Goal: Transaction & Acquisition: Purchase product/service

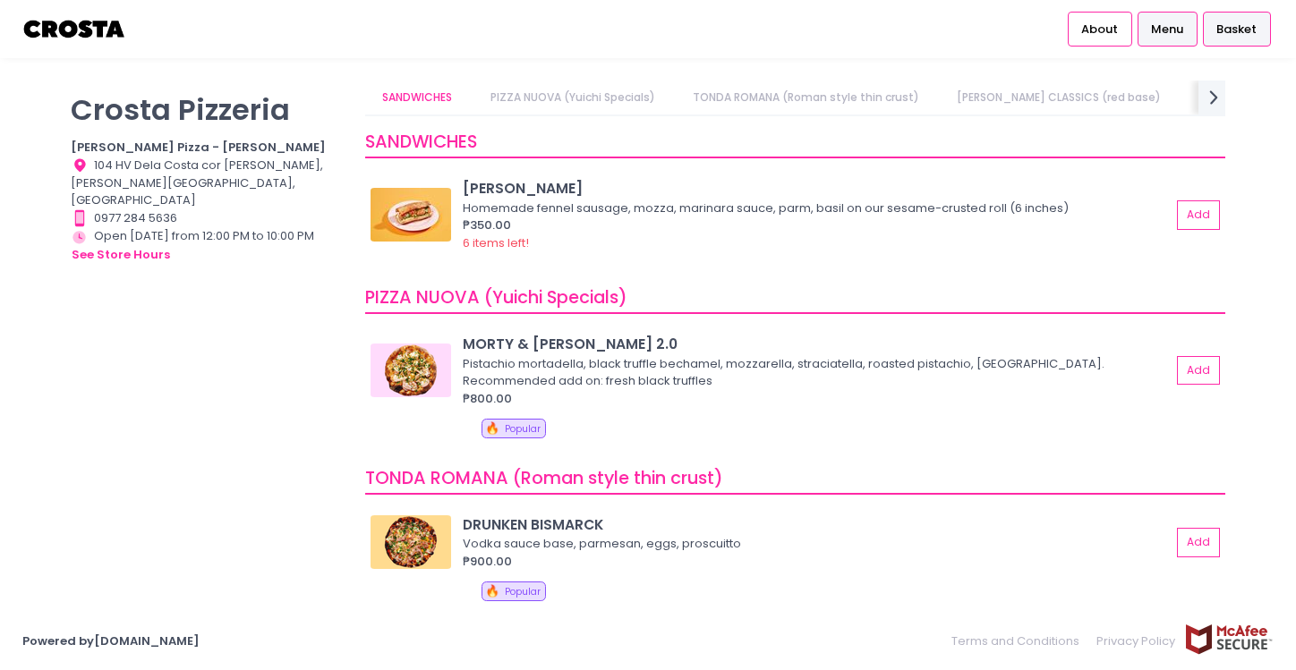
click at [1233, 35] on span "Basket" at bounding box center [1236, 30] width 40 height 18
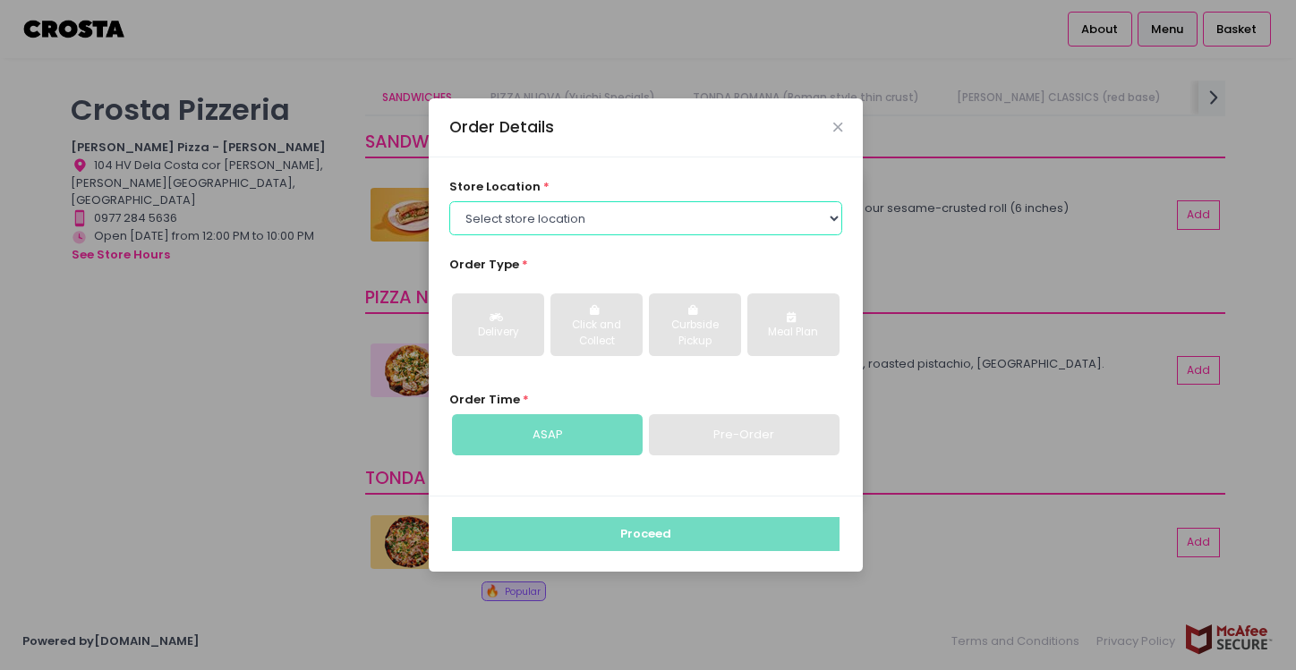
click at [704, 211] on select "Select store location [PERSON_NAME] Pizza - [PERSON_NAME] Pizza - [GEOGRAPHIC_D…" at bounding box center [646, 218] width 394 height 34
select select "5fabb2e53664a8677beaeb89"
click at [449, 201] on select "Select store location [PERSON_NAME] Pizza - [PERSON_NAME] Pizza - [GEOGRAPHIC_D…" at bounding box center [646, 218] width 394 height 34
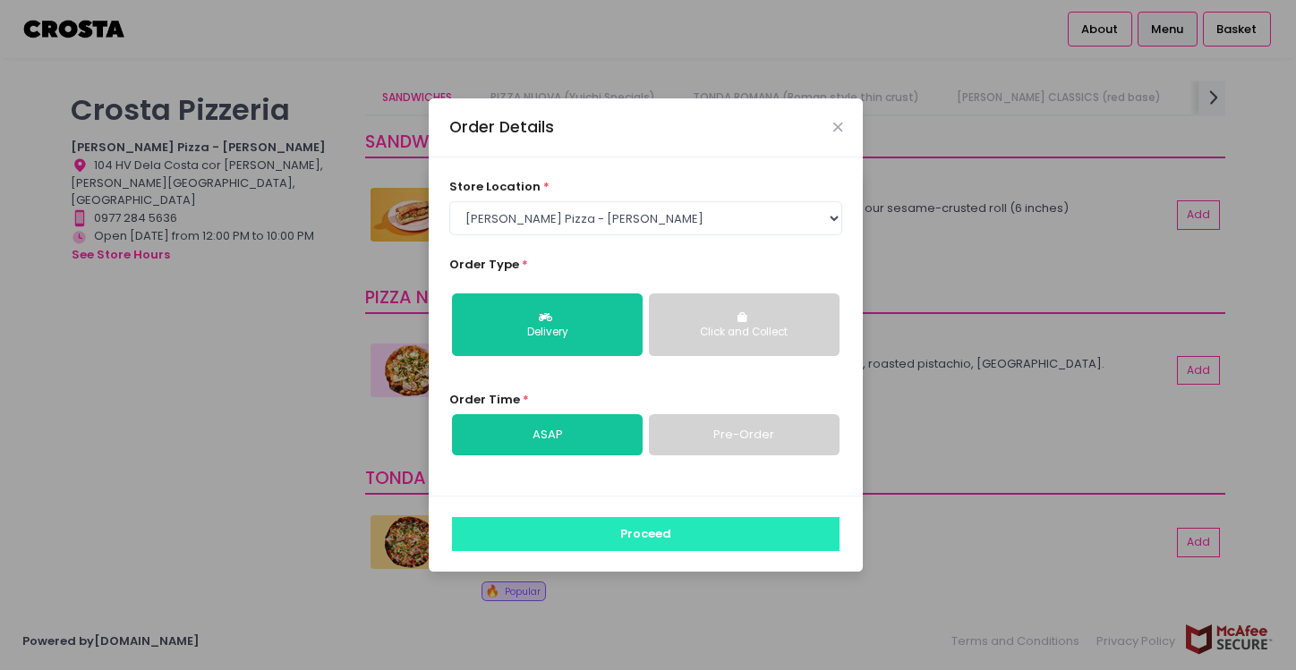
click at [687, 537] on button "Proceed" at bounding box center [646, 534] width 388 height 34
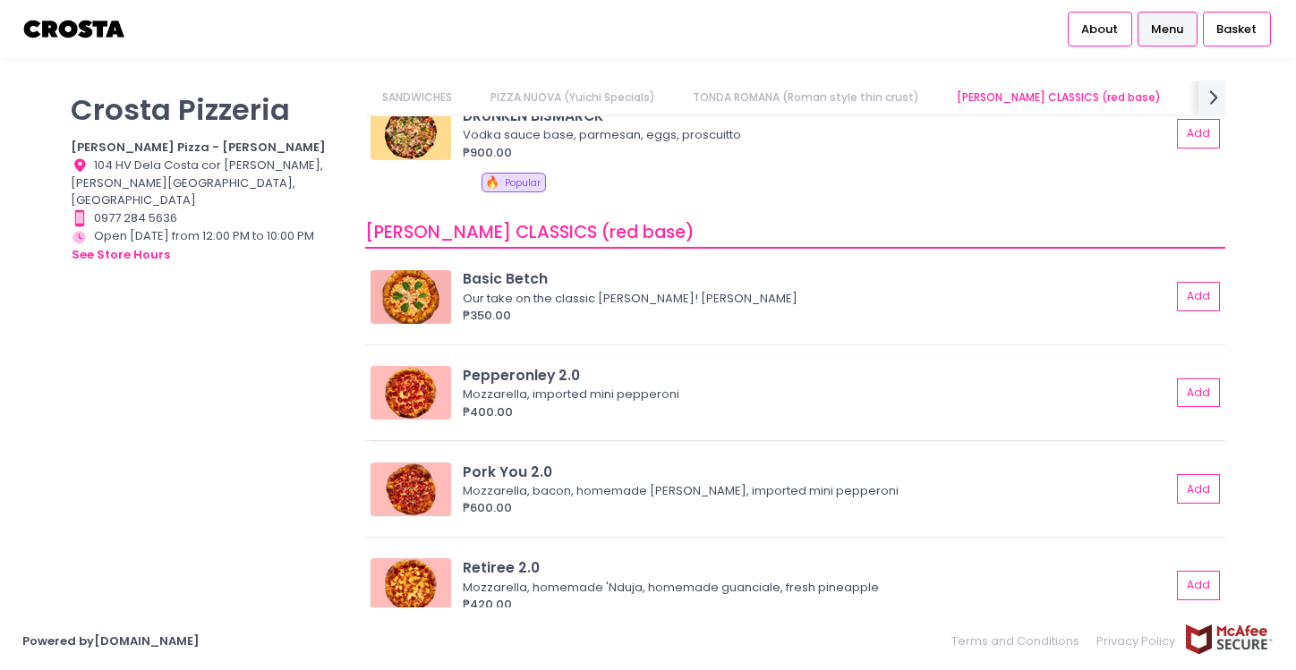
scroll to position [0, 136]
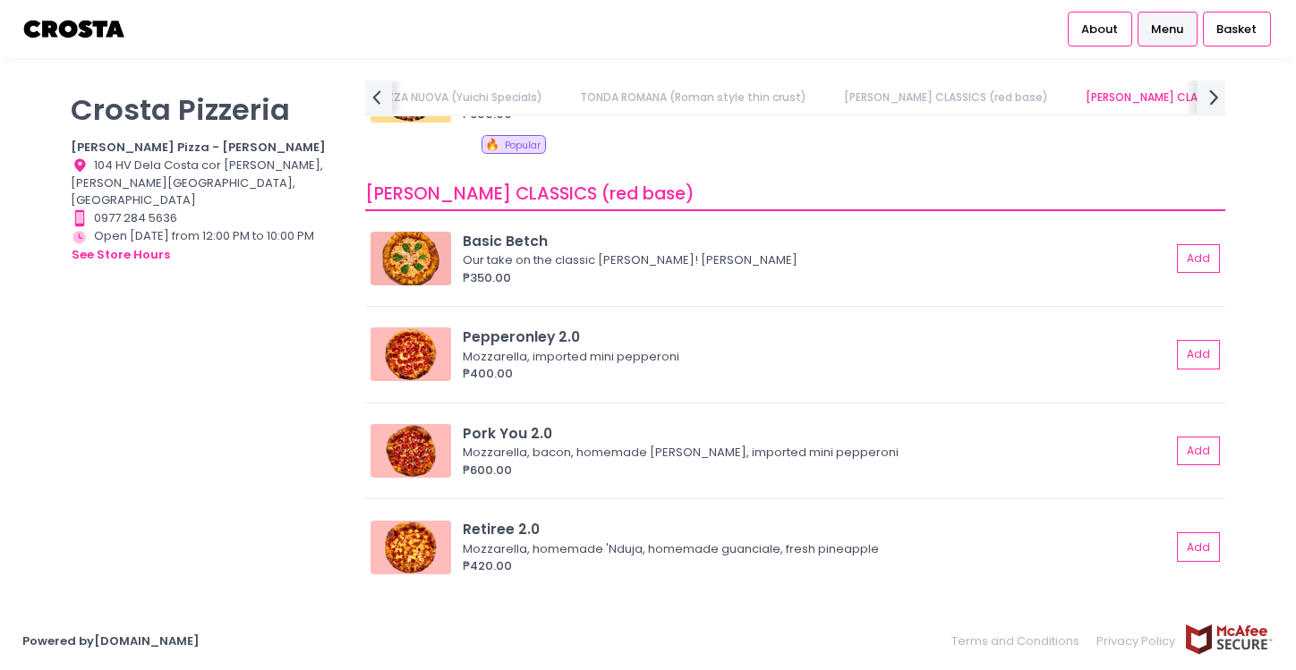
click at [1207, 98] on icon "next Created with Sketch." at bounding box center [1214, 97] width 26 height 26
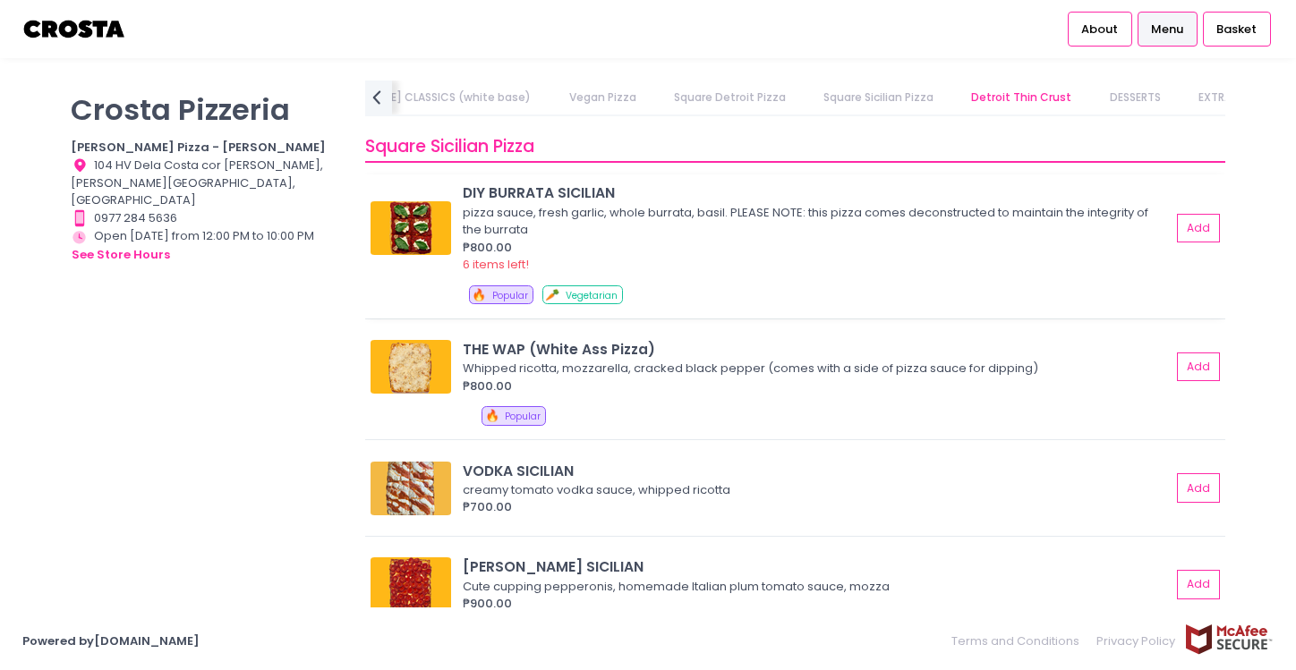
scroll to position [2238, 0]
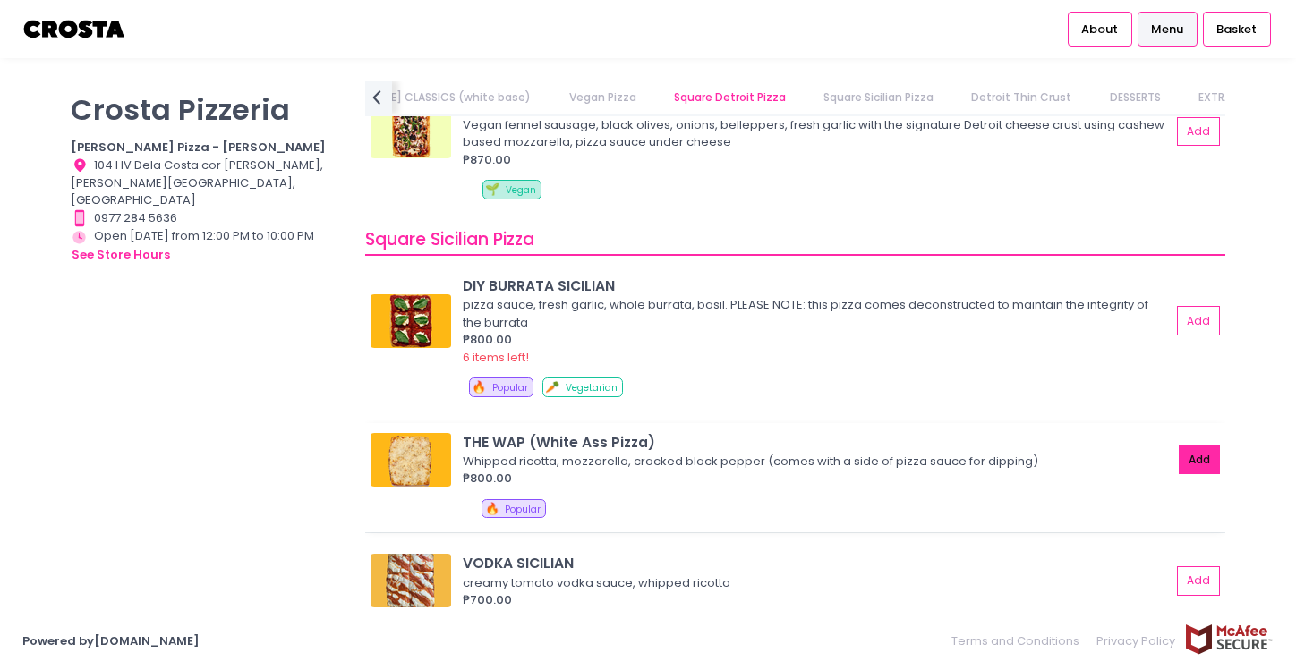
click at [1184, 458] on button "Add" at bounding box center [1199, 460] width 41 height 30
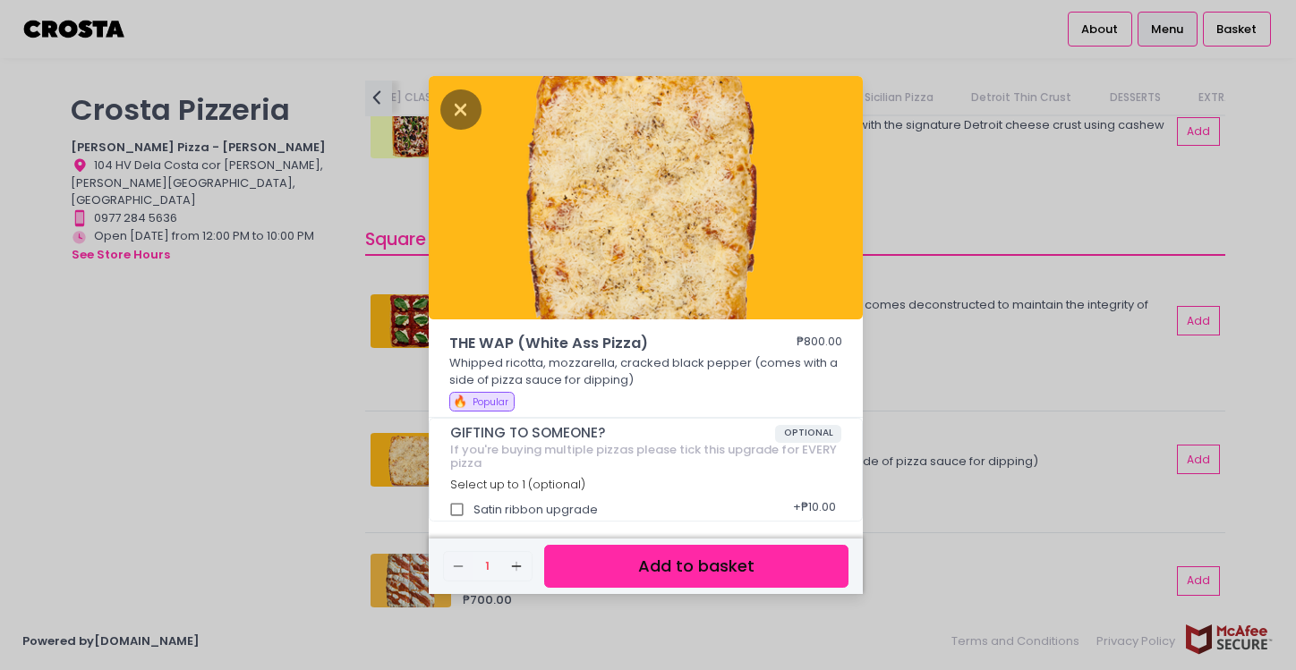
click at [728, 561] on button "Add to basket" at bounding box center [696, 567] width 304 height 44
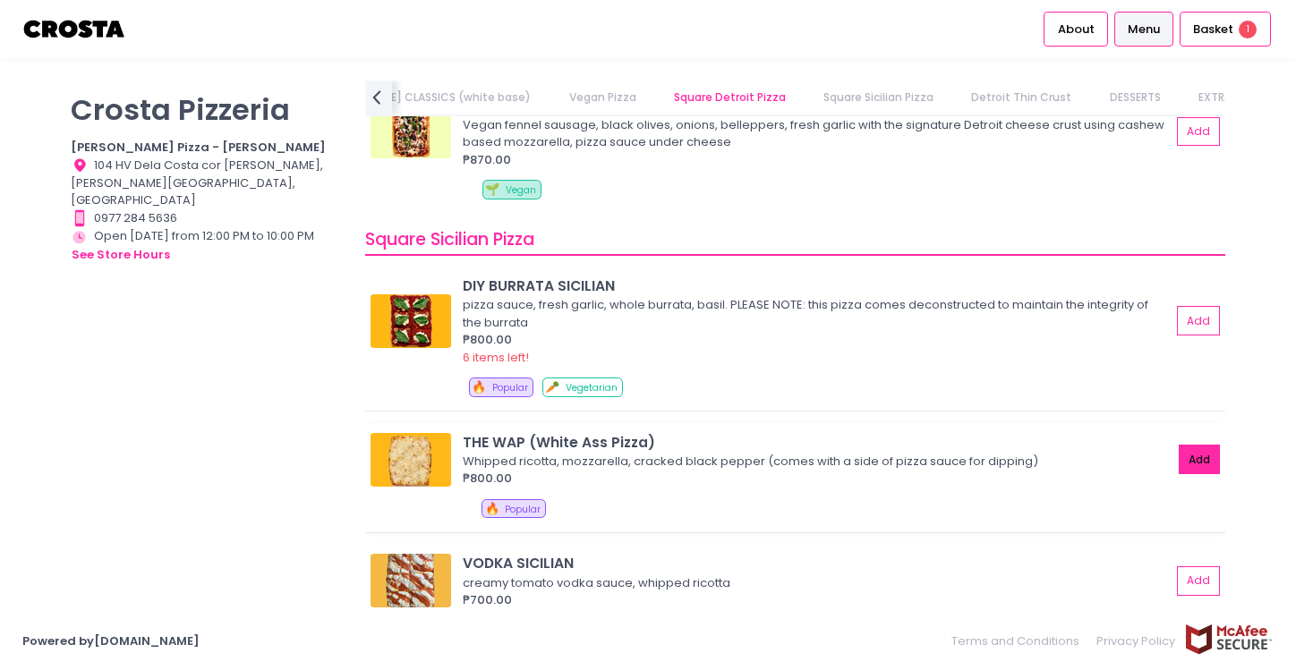
click at [1179, 452] on button "Add" at bounding box center [1199, 460] width 41 height 30
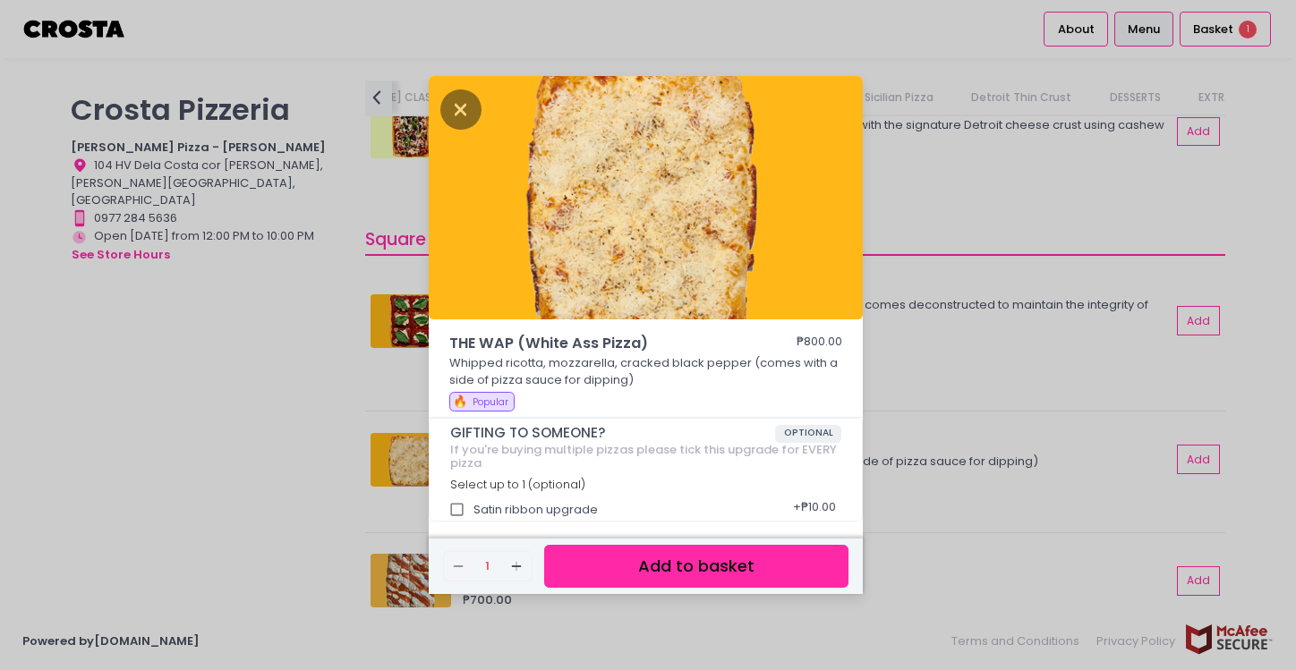
scroll to position [4, 0]
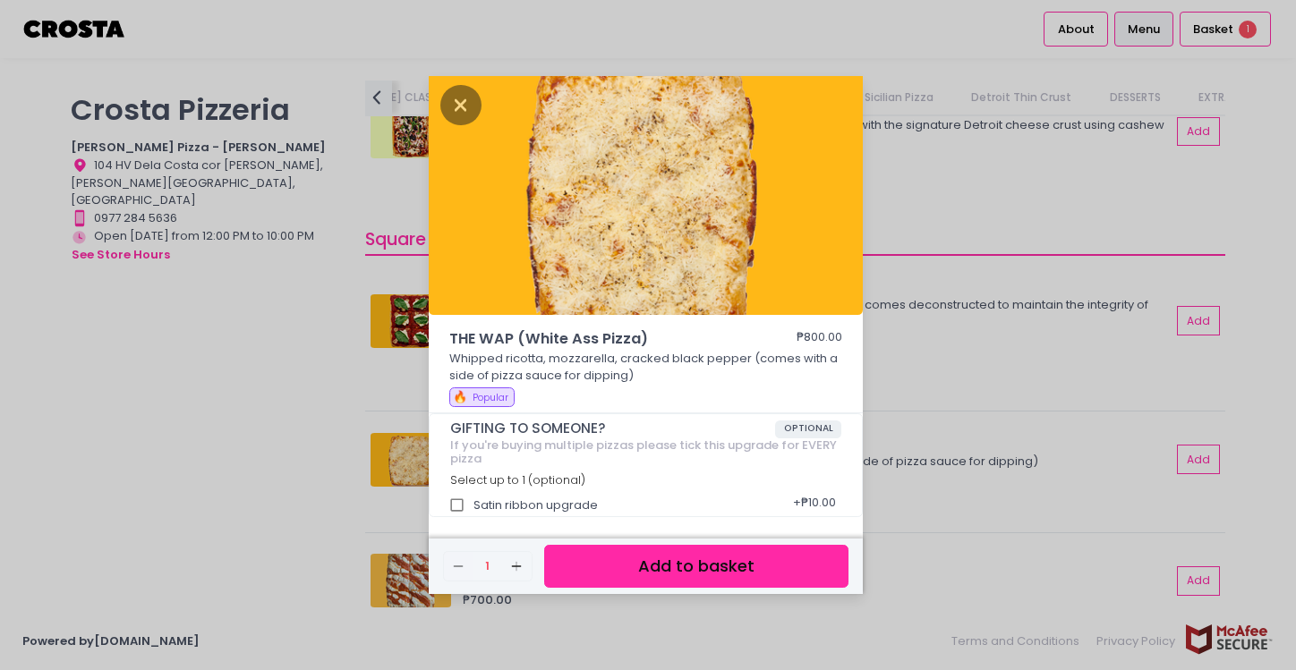
click at [309, 419] on div "THE WAP (White Ass Pizza) ₱800.00 Whipped ricotta, mozzarella, cracked black pe…" at bounding box center [648, 335] width 1296 height 670
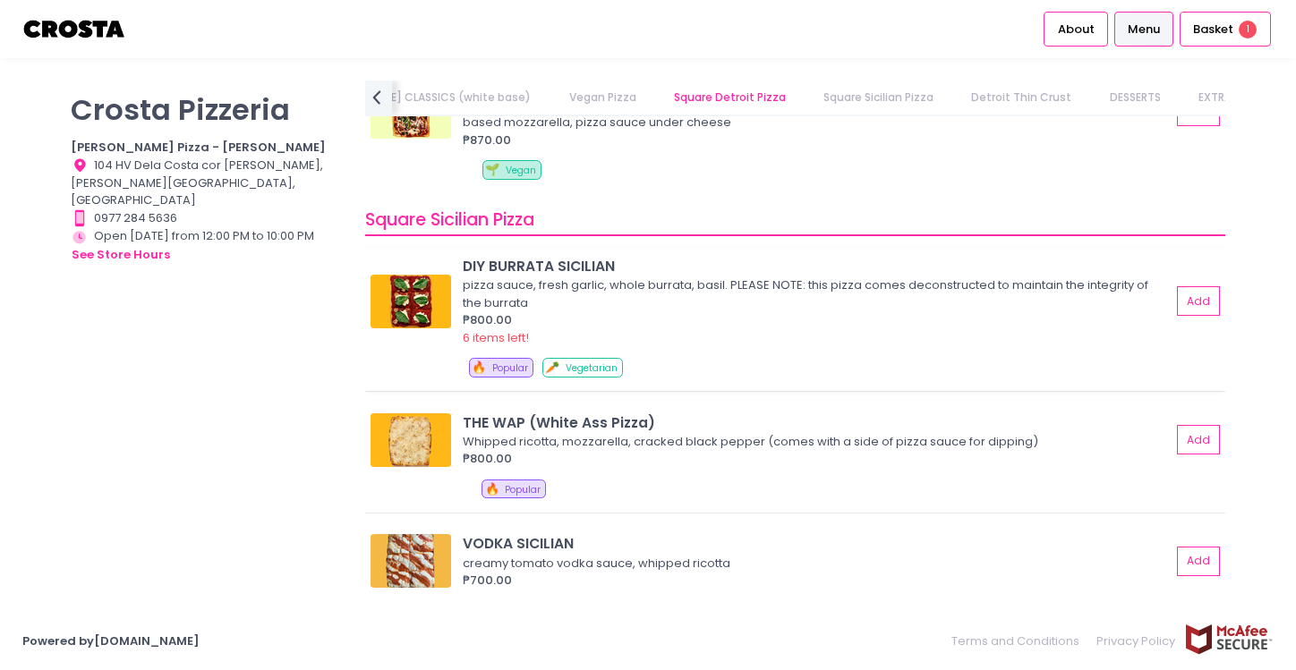
scroll to position [2238, 0]
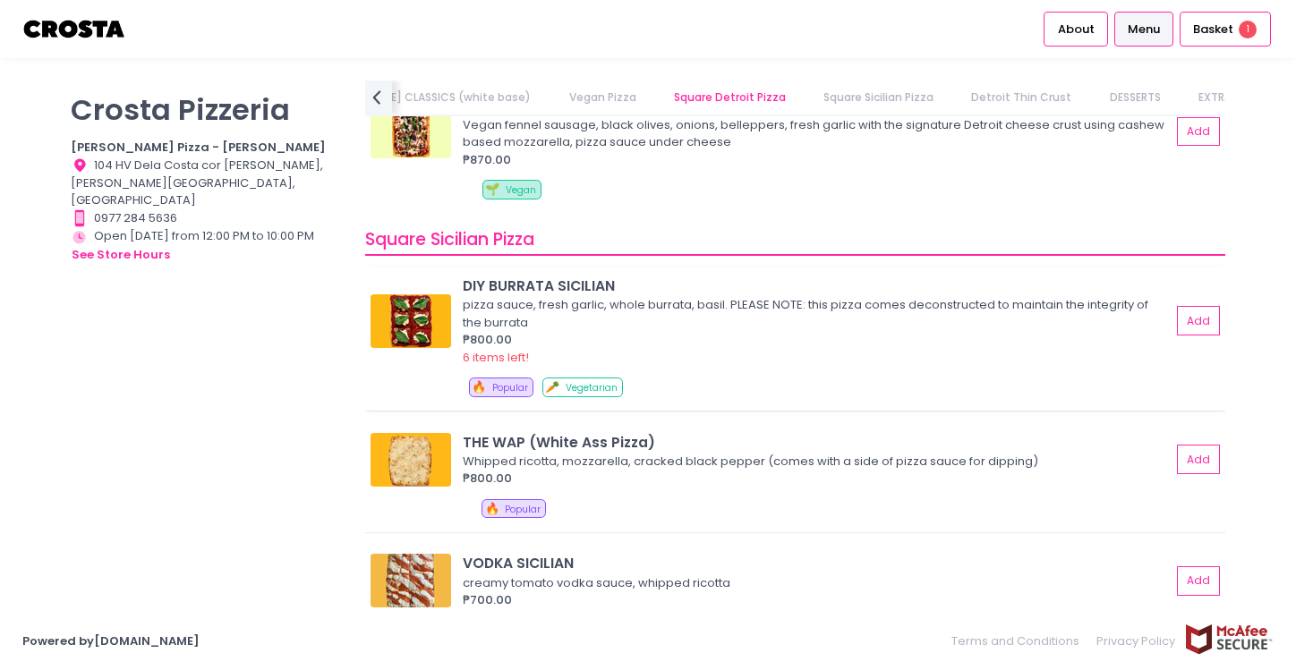
click at [806, 304] on div "pizza sauce, fresh garlic, whole burrata, basil. PLEASE NOTE: this pizza comes …" at bounding box center [814, 313] width 703 height 35
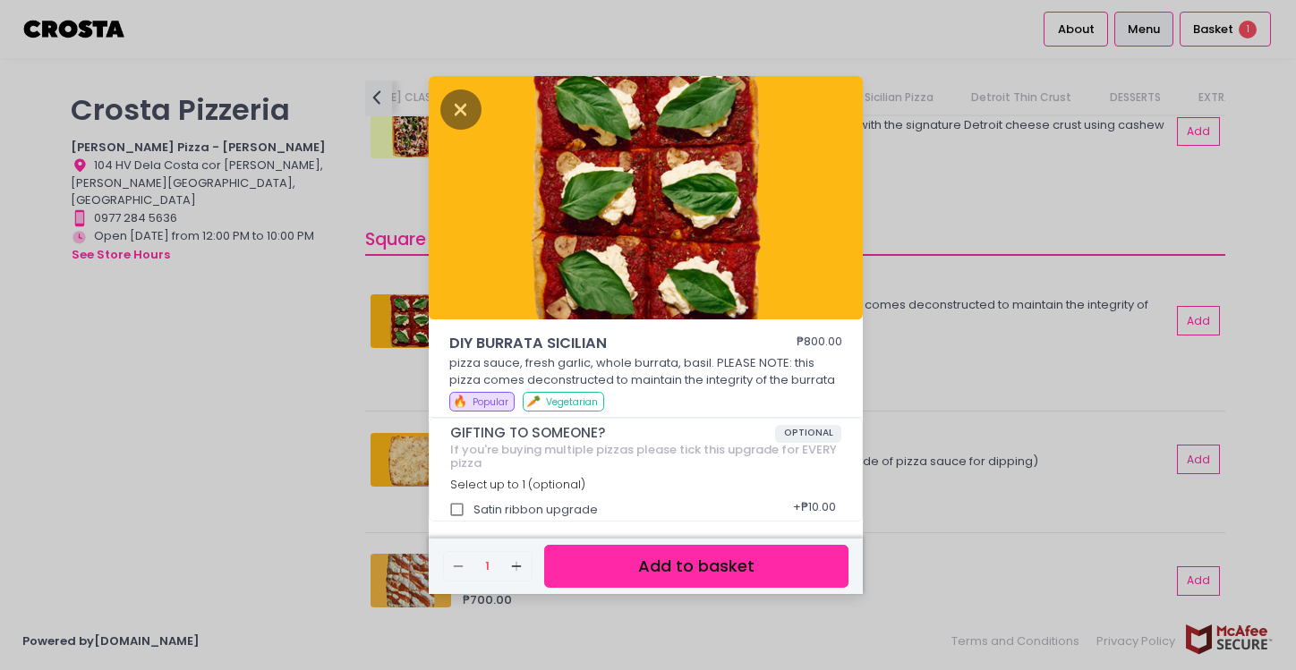
click at [332, 369] on div "DIY BURRATA SICILIAN ₱800.00 pizza sauce, fresh garlic, whole burrata, basil. P…" at bounding box center [648, 335] width 1296 height 670
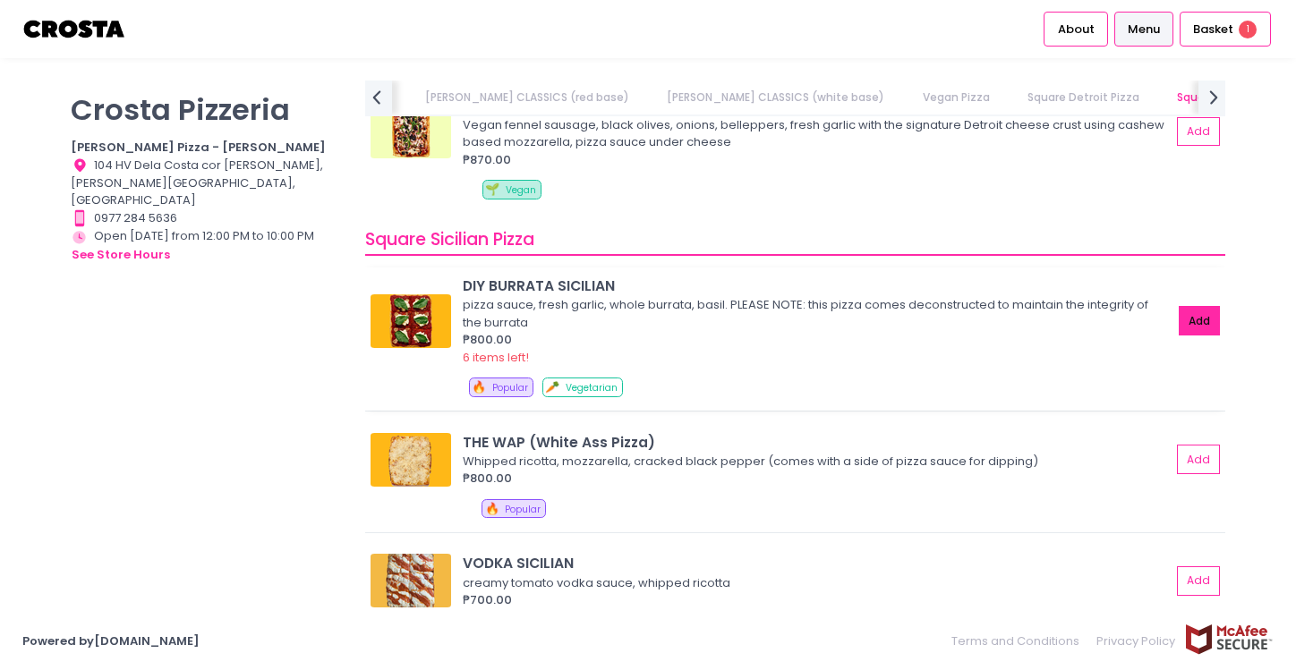
click at [1179, 331] on button "Add" at bounding box center [1199, 321] width 41 height 30
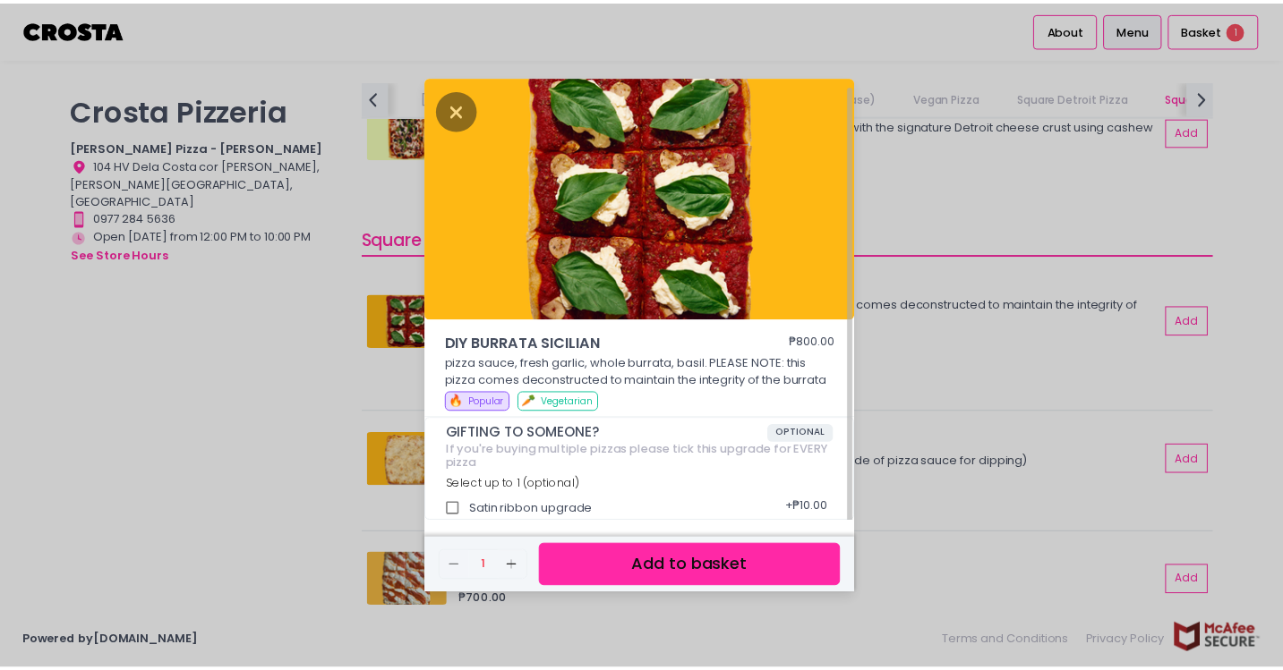
scroll to position [4, 0]
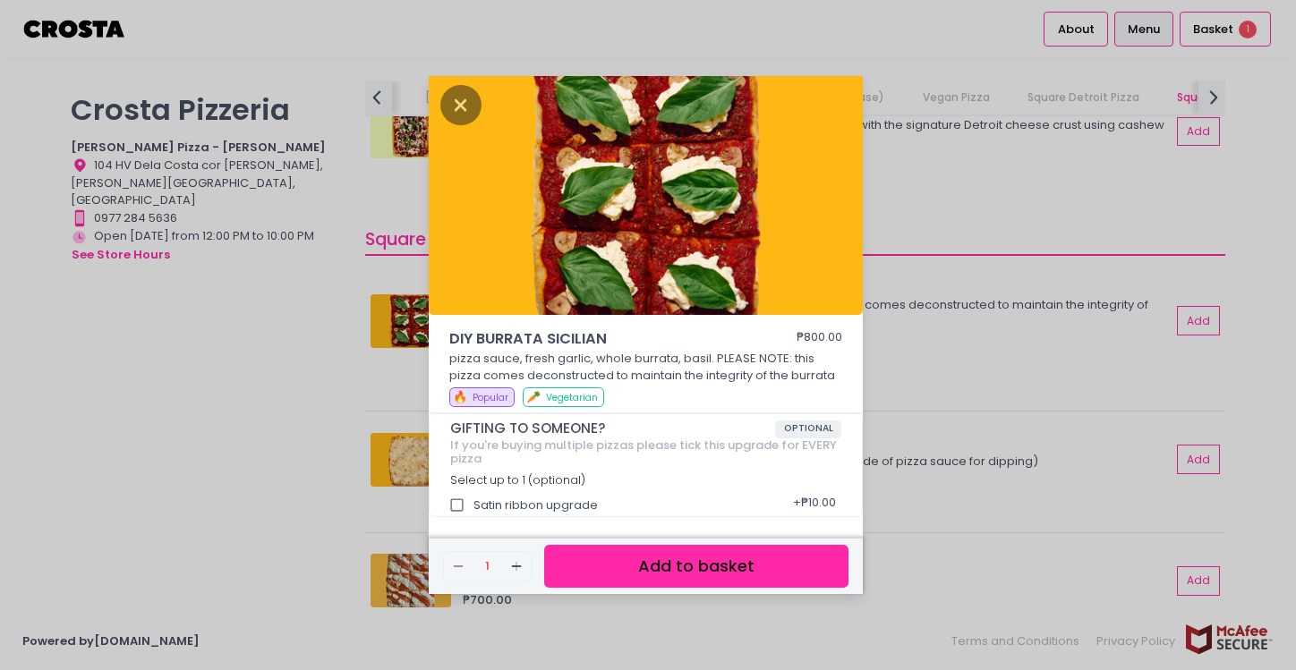
click at [744, 561] on button "Add to basket" at bounding box center [696, 567] width 304 height 44
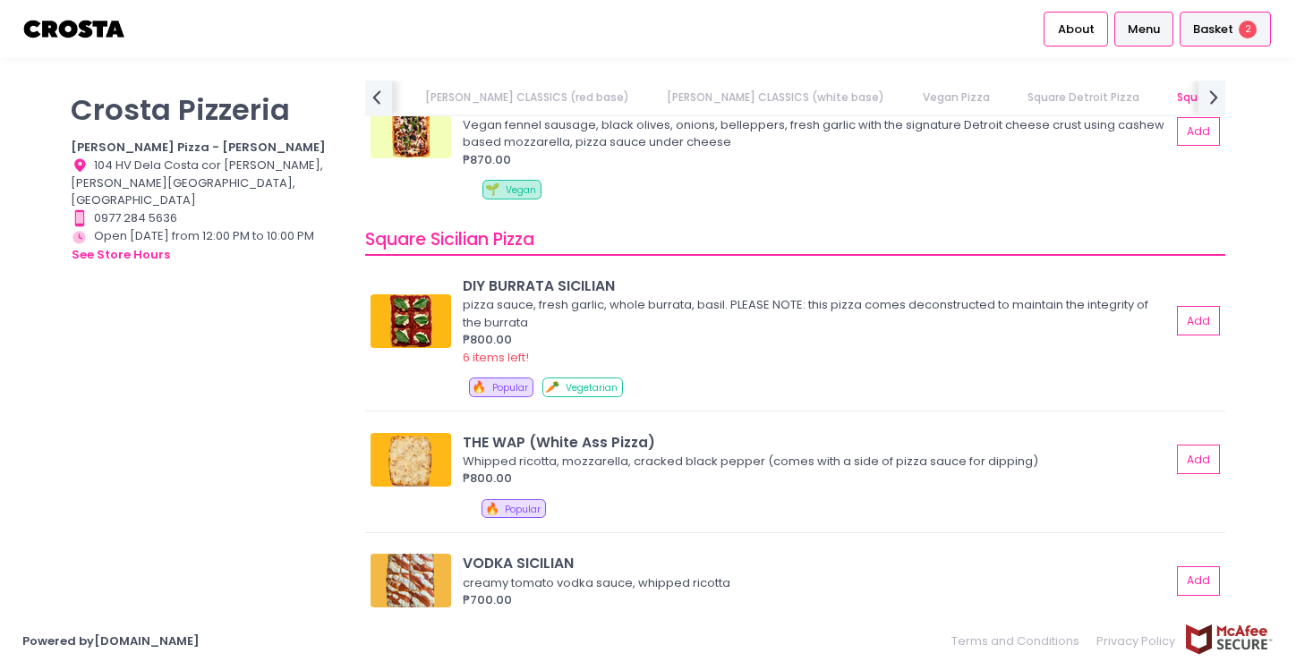
click at [1211, 36] on span "Basket" at bounding box center [1213, 30] width 40 height 18
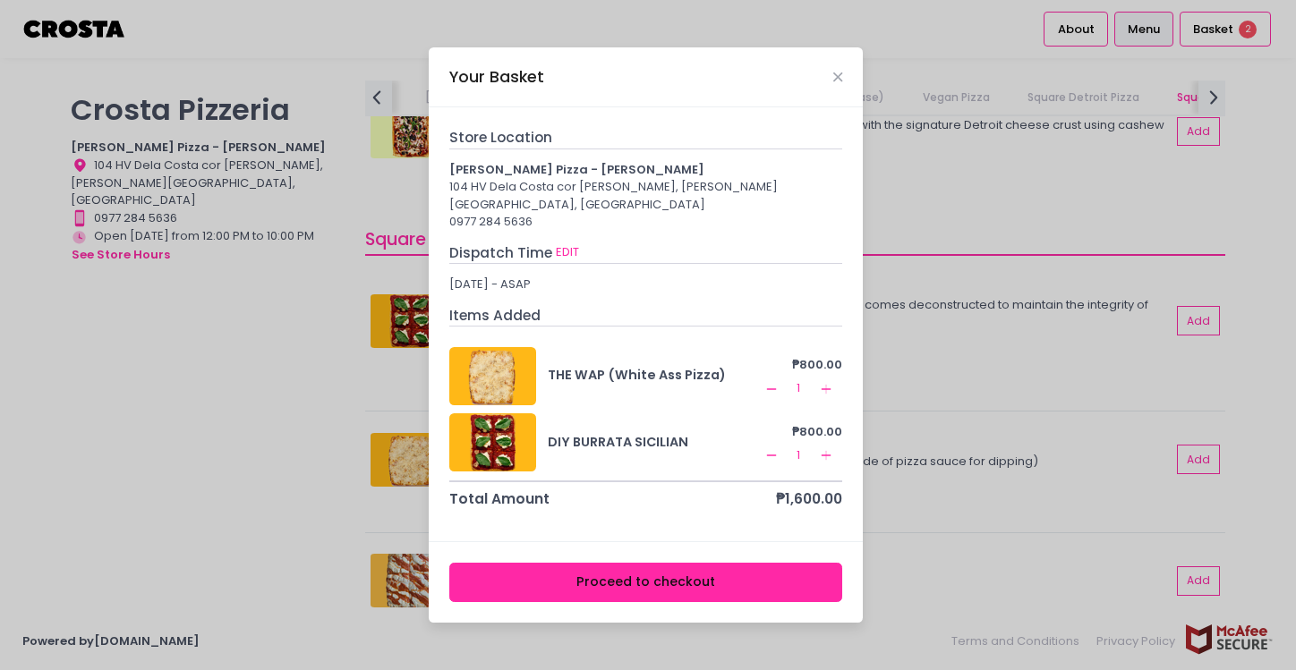
click at [695, 578] on button "Proceed to checkout" at bounding box center [646, 583] width 394 height 40
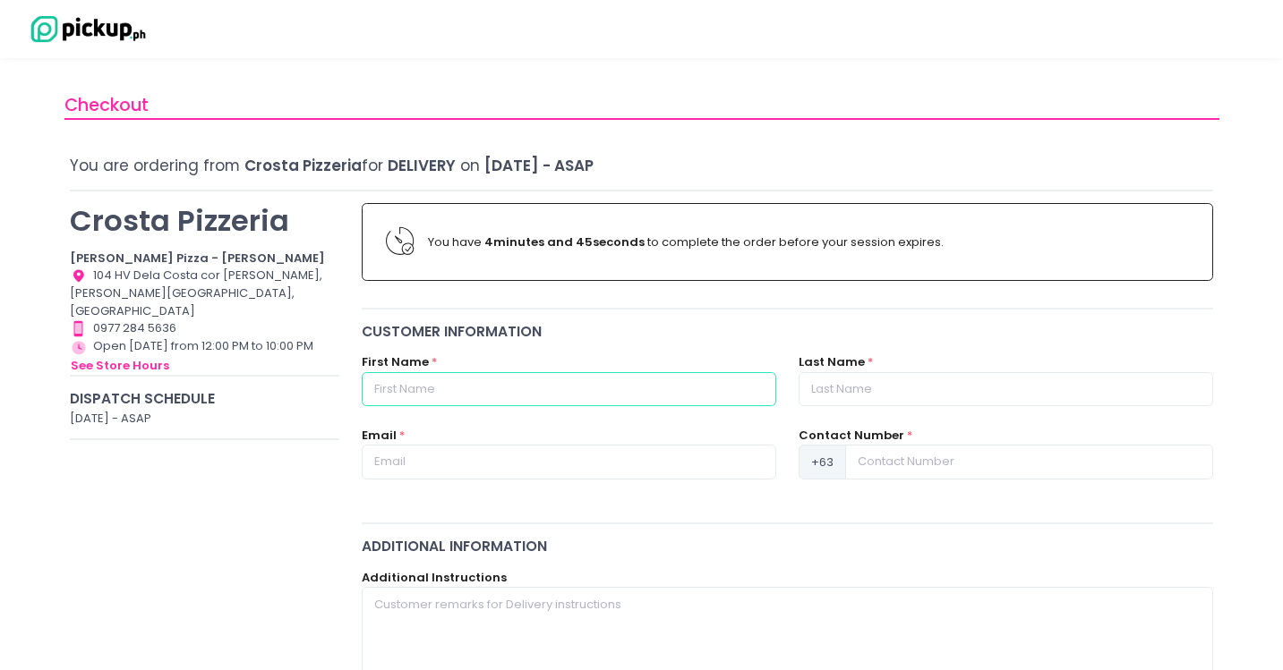
click at [631, 387] on input "text" at bounding box center [569, 389] width 414 height 34
type input "[PERSON_NAME]"
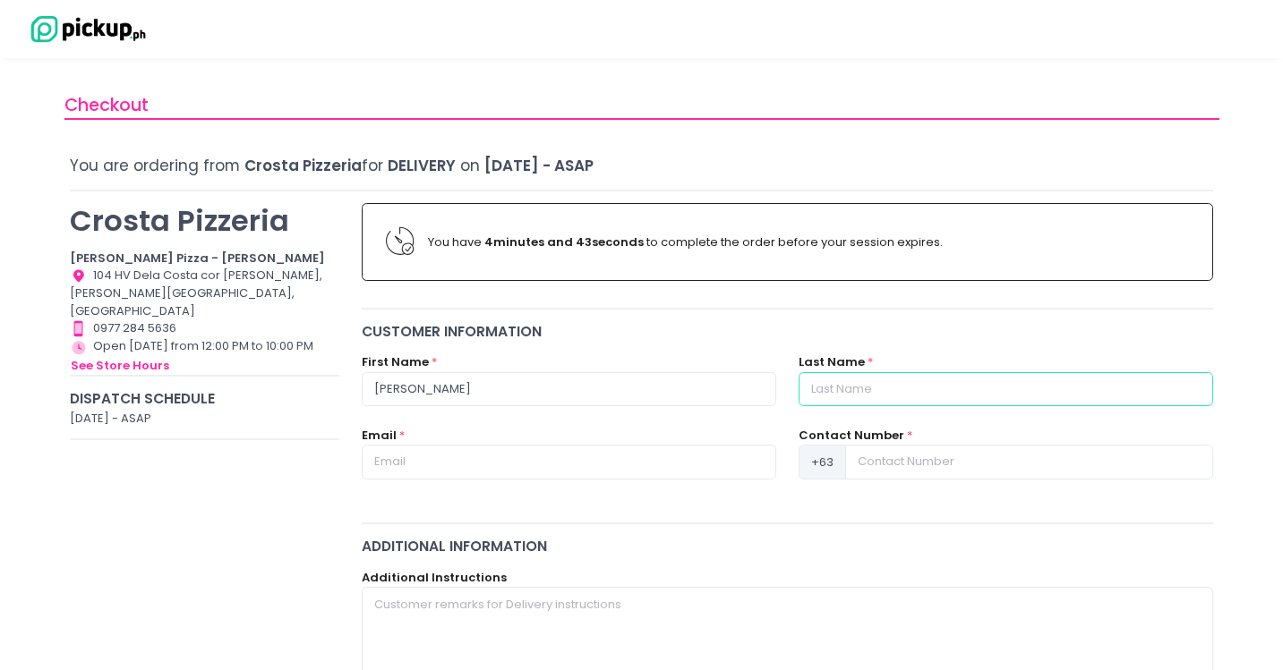
type input "[PERSON_NAME]"
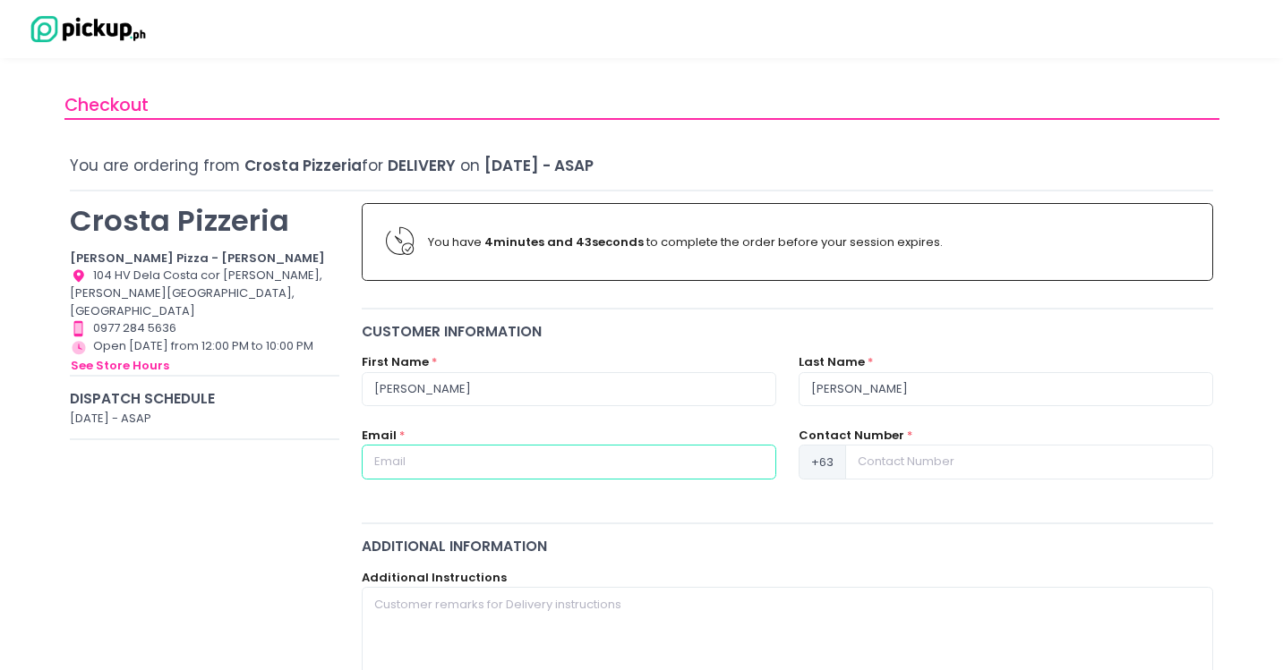
type input "[EMAIL_ADDRESS][DOMAIN_NAME]"
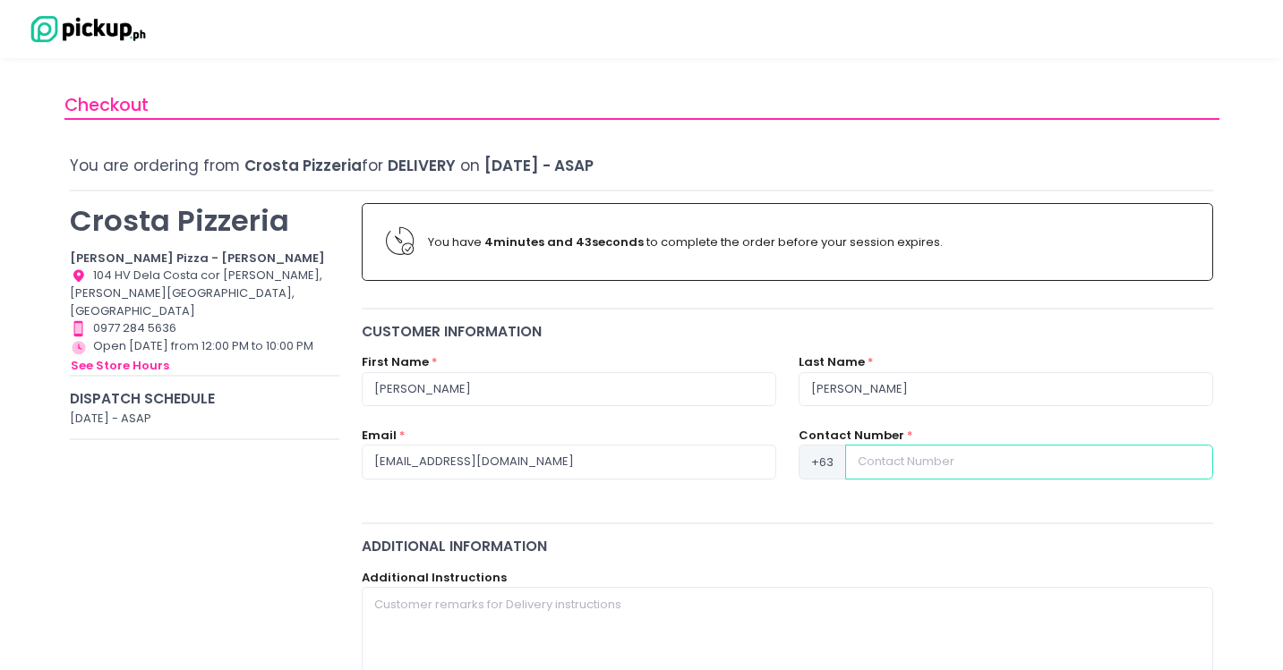
type input "09165622192"
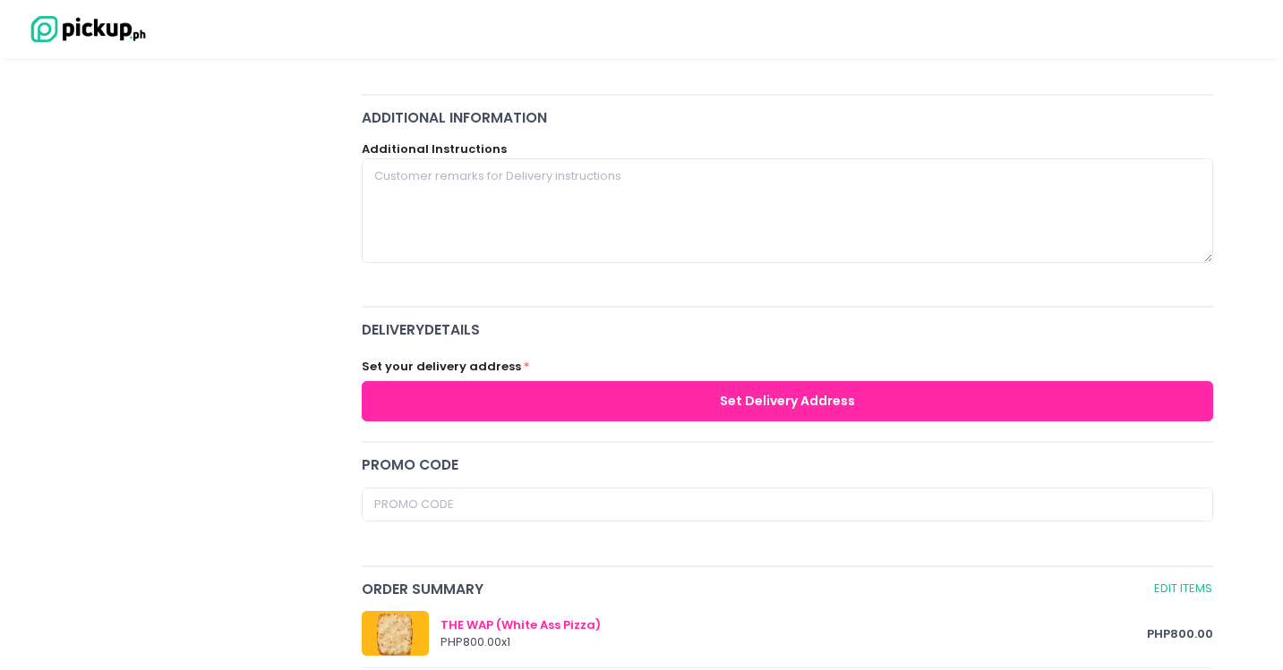
scroll to position [448, 0]
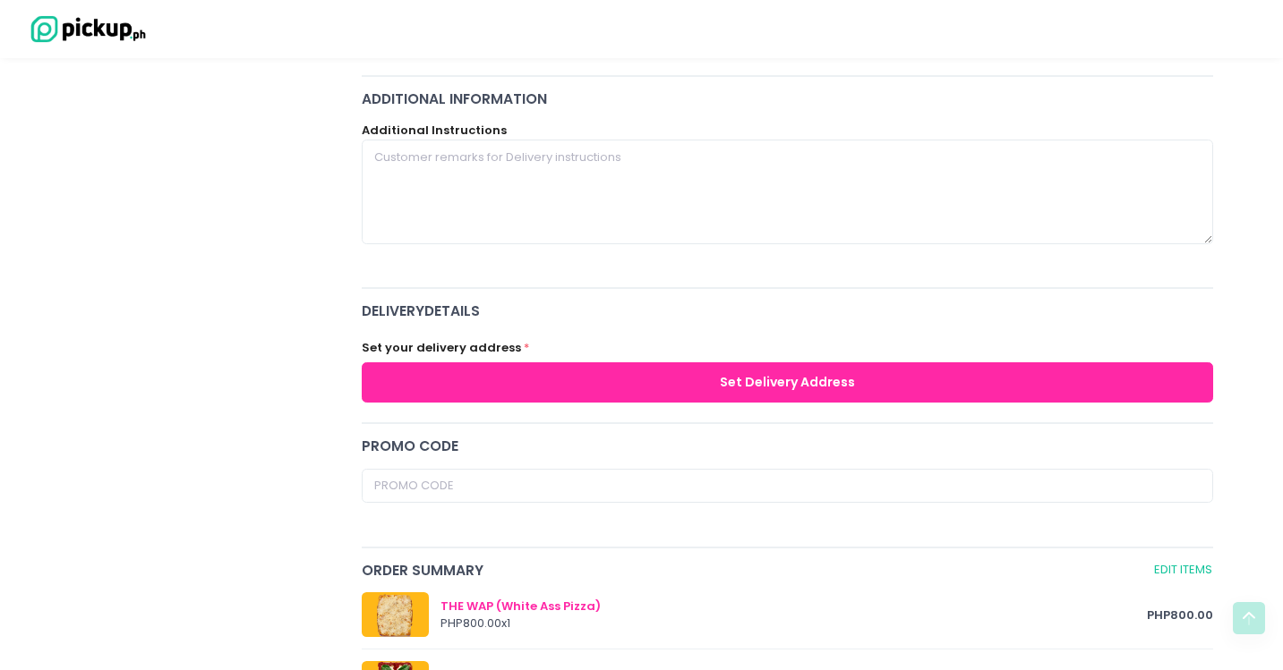
click at [740, 385] on button "Set Delivery Address" at bounding box center [788, 383] width 852 height 40
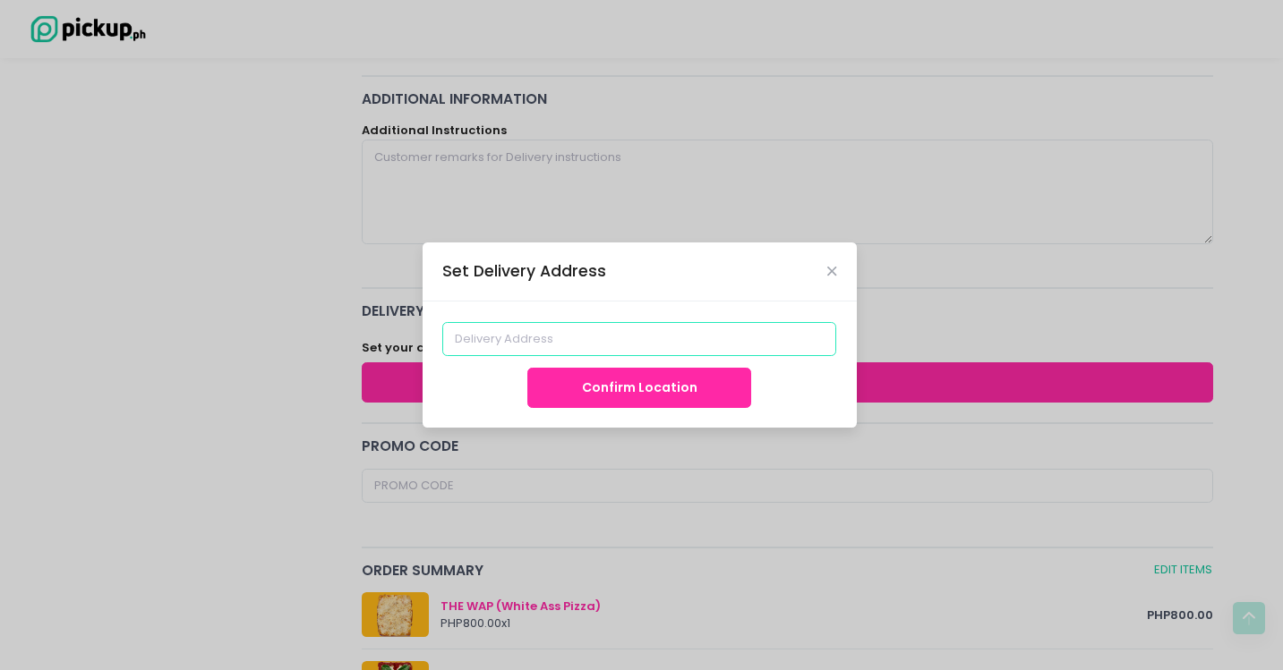
click at [717, 331] on input at bounding box center [639, 339] width 394 height 34
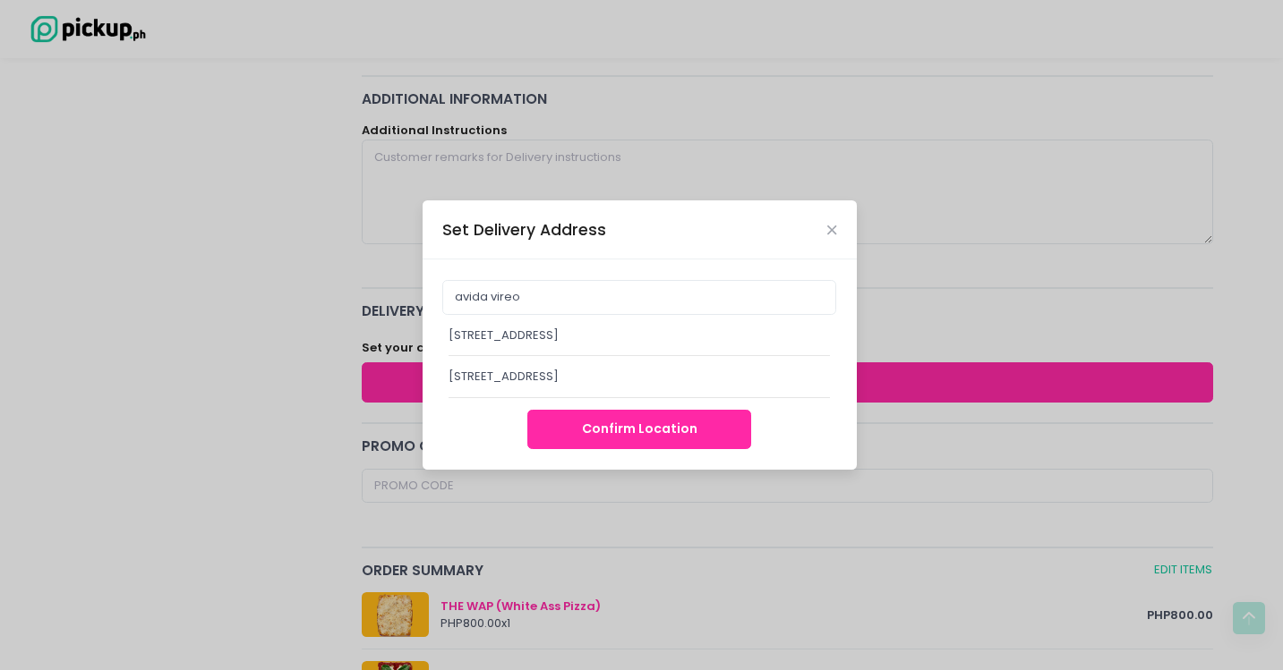
click at [663, 374] on div "[STREET_ADDRESS]" at bounding box center [639, 377] width 382 height 18
type input "[STREET_ADDRESS]"
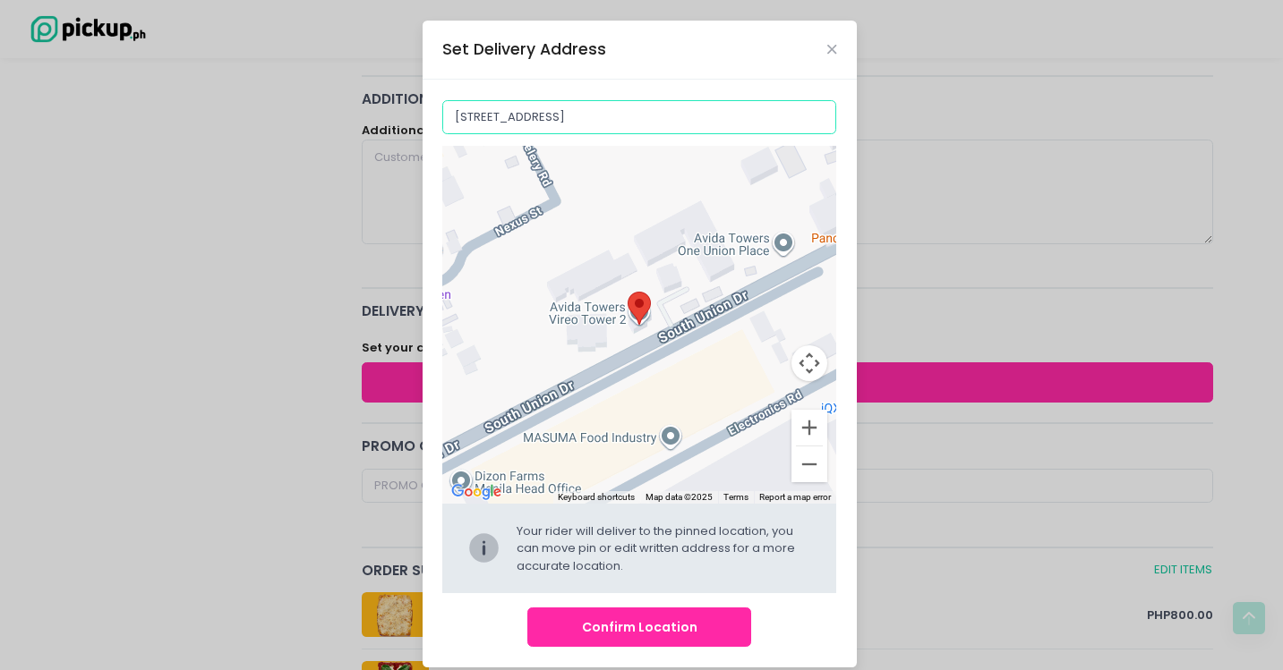
click at [597, 112] on input "[STREET_ADDRESS]" at bounding box center [639, 117] width 394 height 34
click at [606, 115] on input "[STREET_ADDRESS]" at bounding box center [639, 117] width 394 height 34
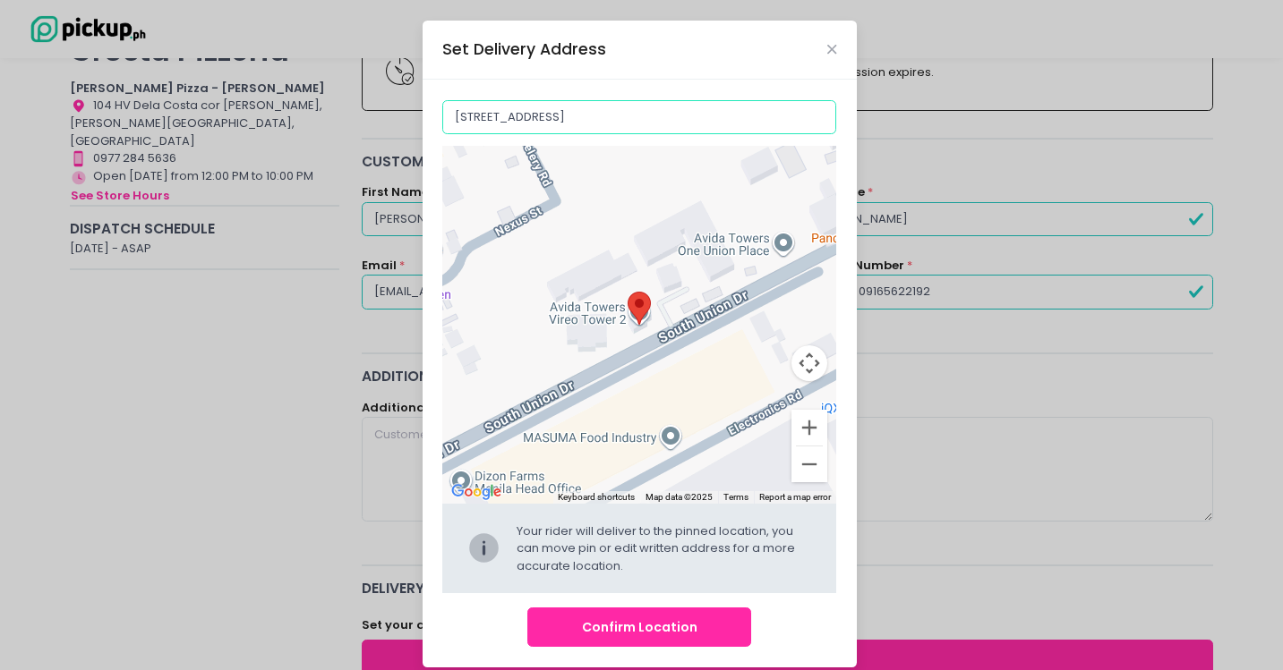
scroll to position [537, 0]
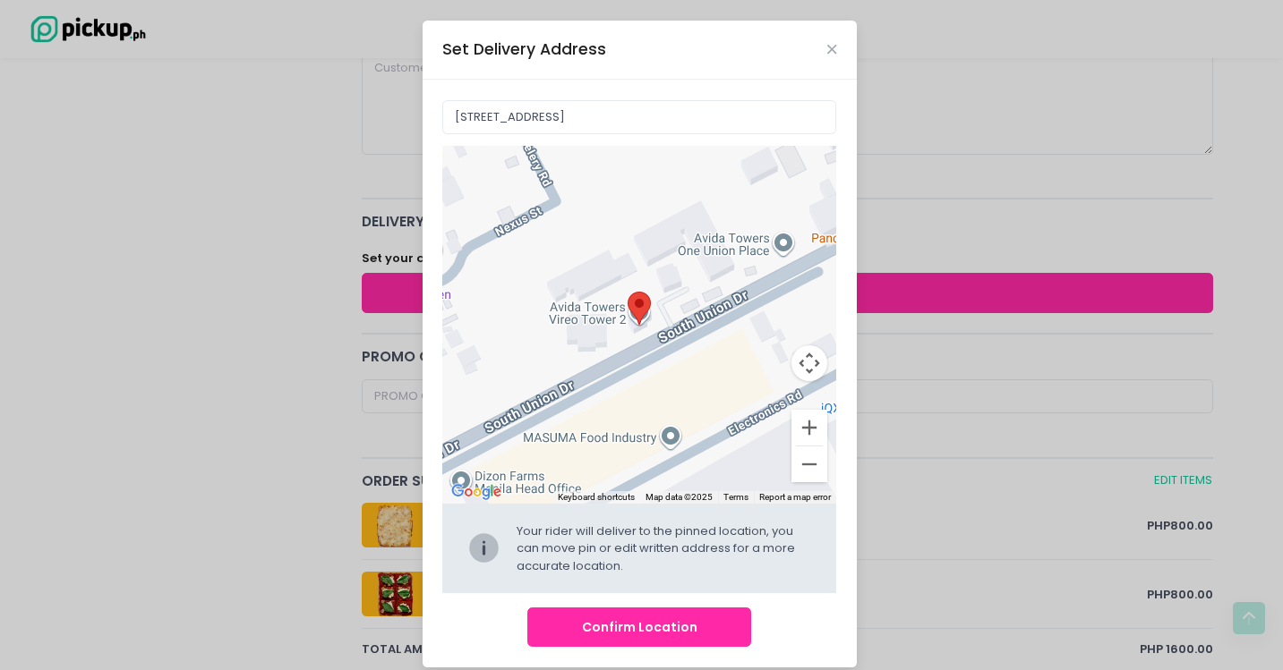
click at [665, 628] on button "Confirm Location" at bounding box center [639, 628] width 224 height 40
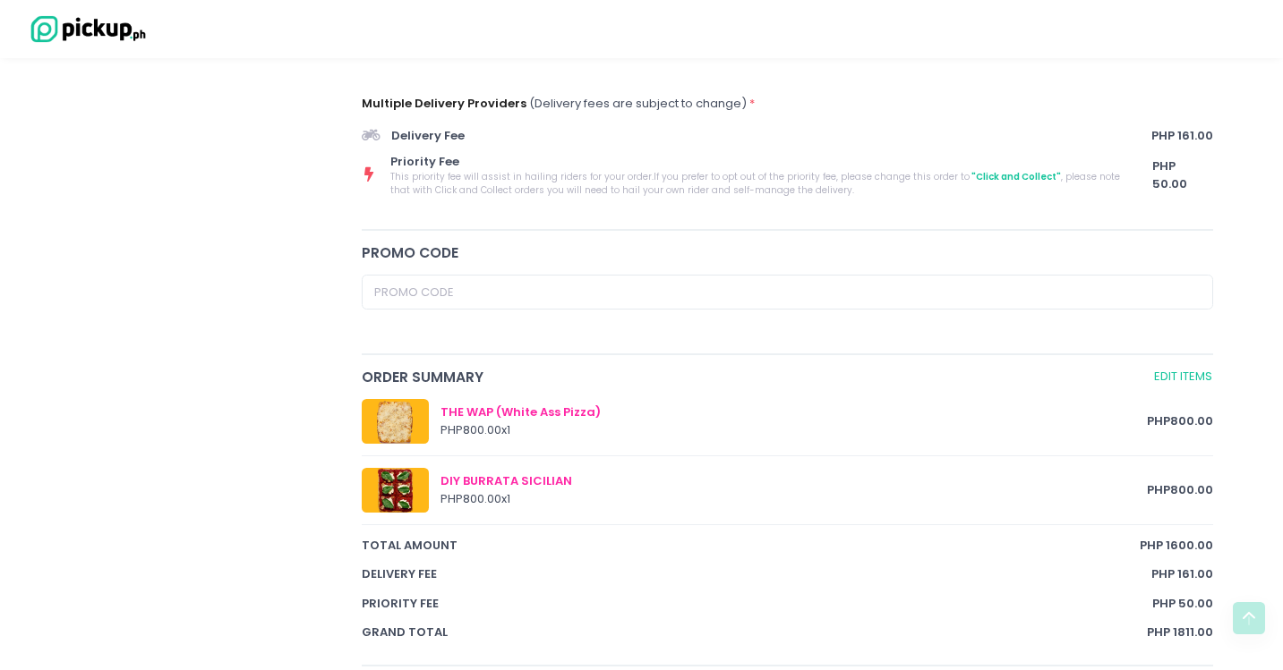
scroll to position [1077, 0]
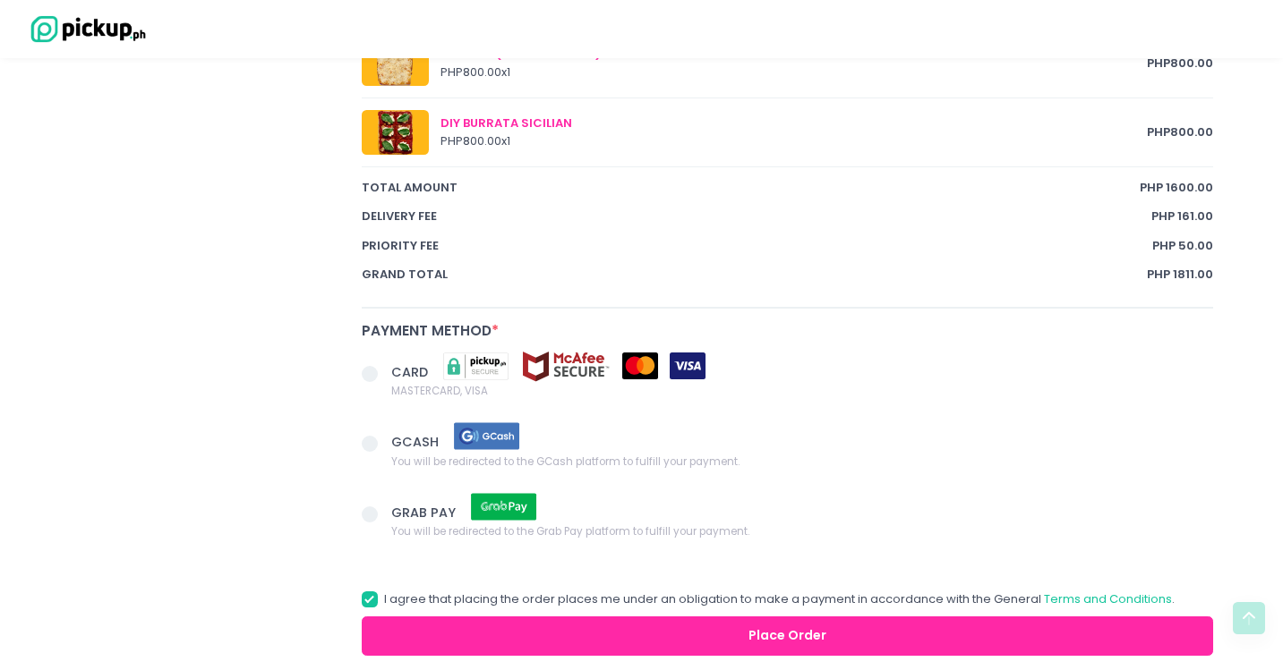
click at [372, 439] on span at bounding box center [370, 444] width 16 height 16
click at [384, 439] on input "GCASH You will be redirected to the GCash platform to fulfill your payment." at bounding box center [390, 441] width 12 height 12
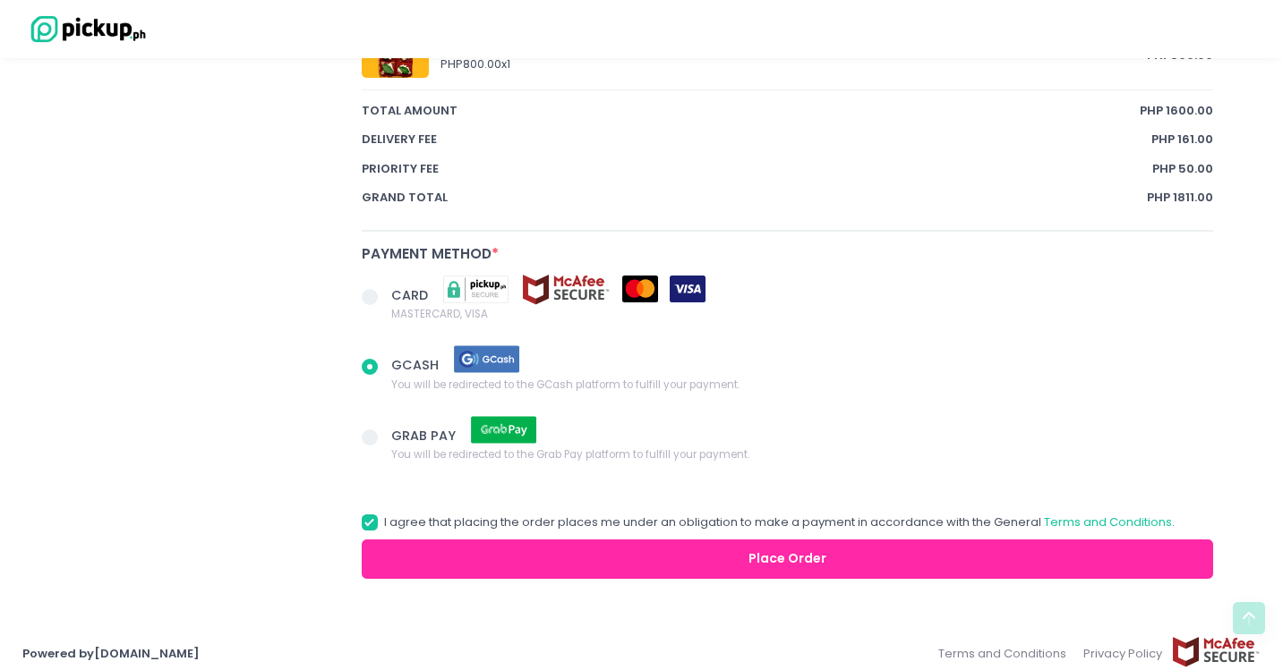
scroll to position [1166, 0]
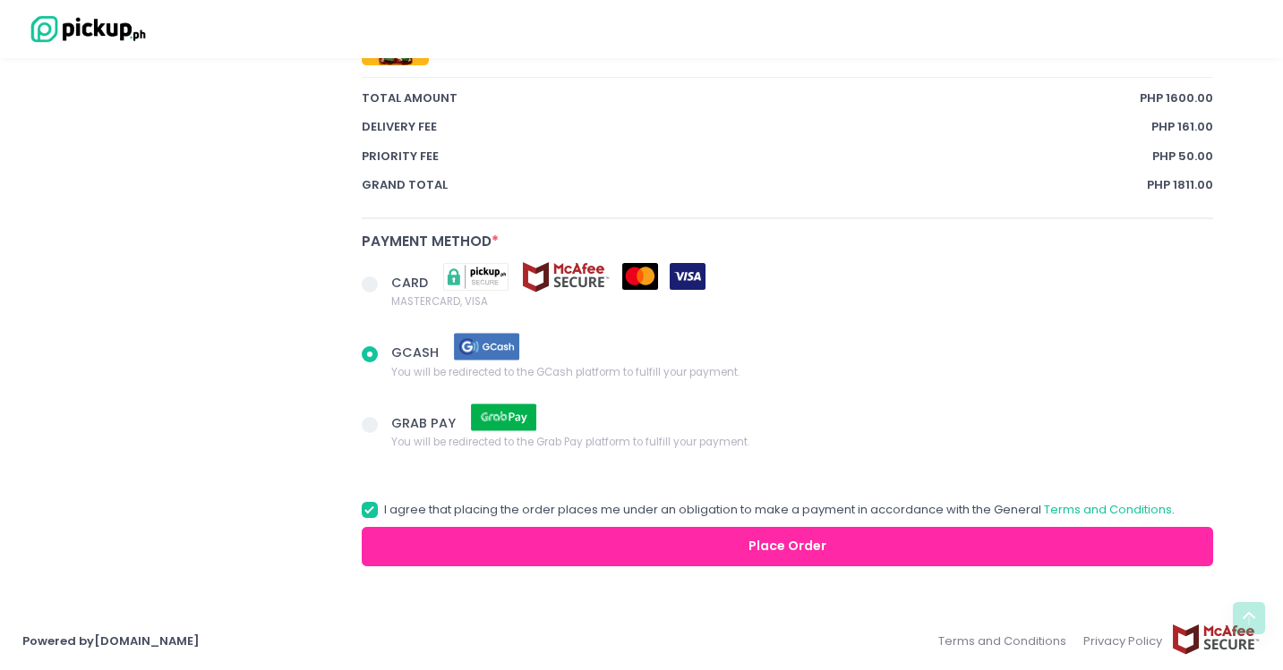
click at [804, 552] on button "Place Order" at bounding box center [788, 547] width 852 height 40
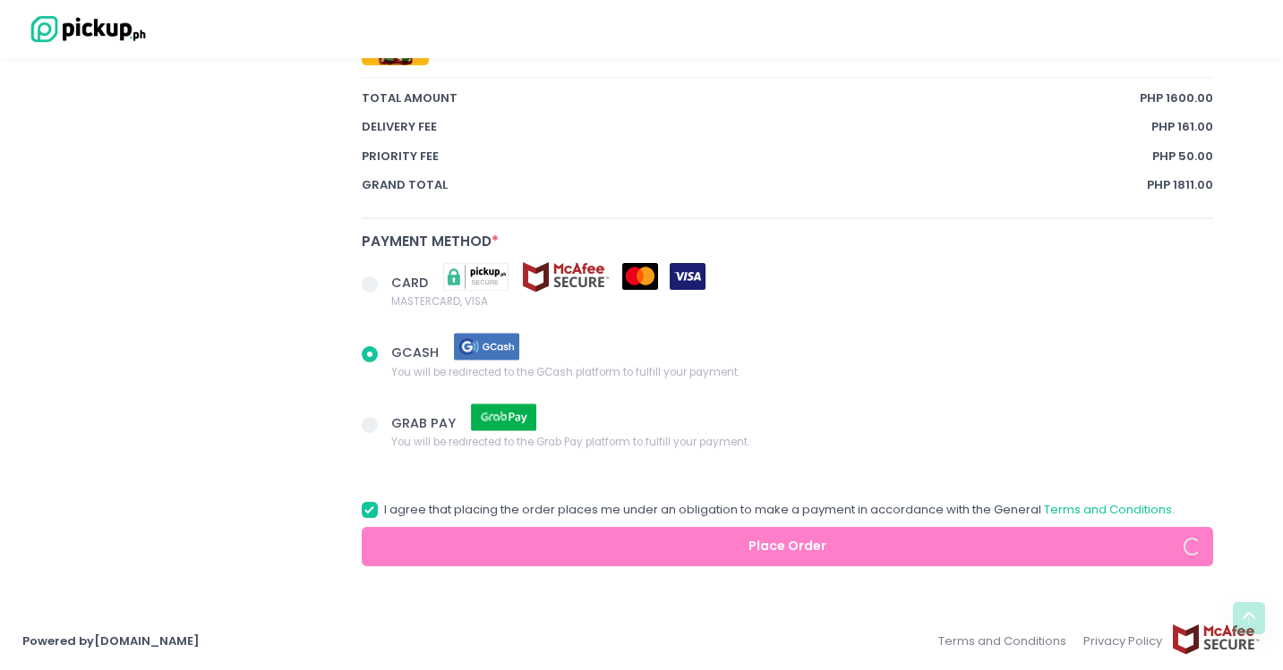
radio input "true"
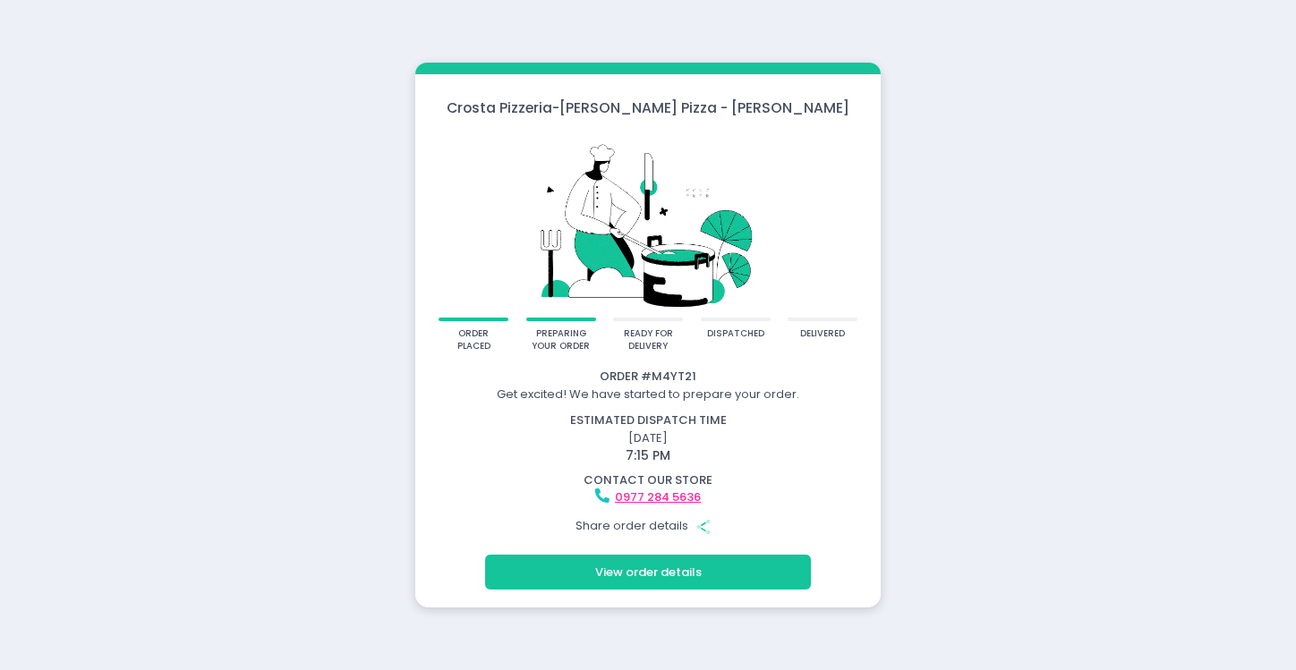
click at [647, 524] on div "Share order details Share Created with Sketch." at bounding box center [648, 526] width 460 height 34
click at [691, 524] on button "Share Created with Sketch." at bounding box center [704, 526] width 34 height 34
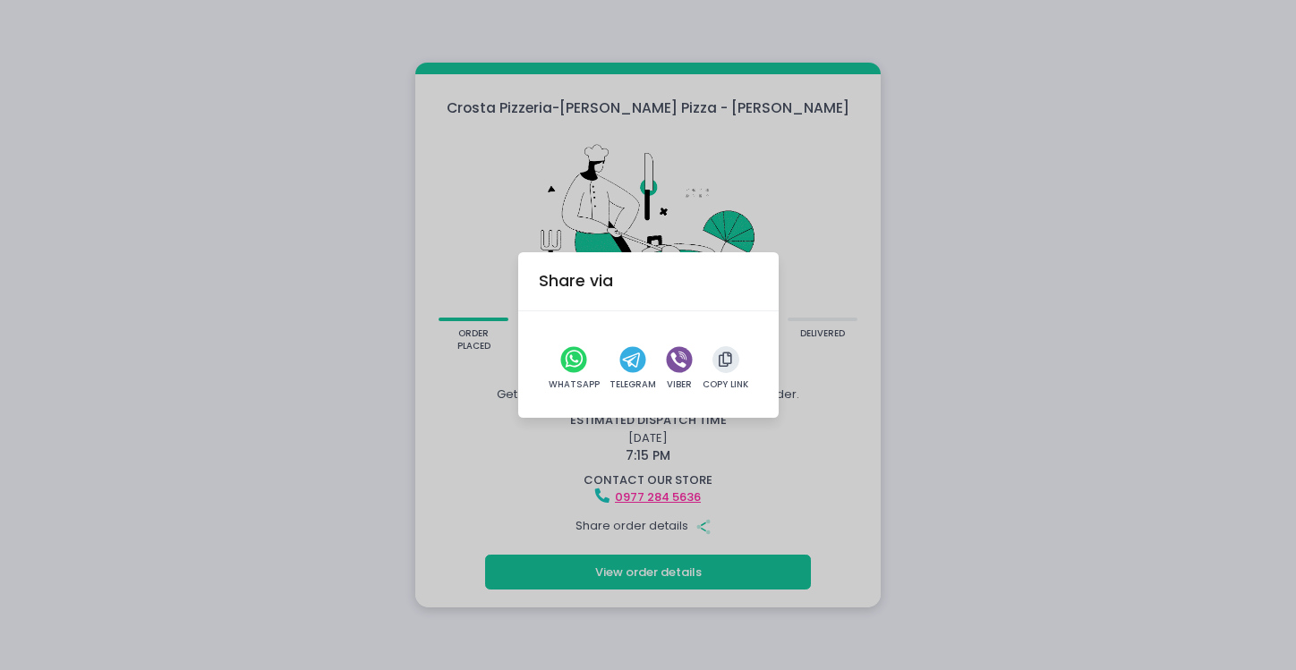
click at [679, 525] on div "Share via WhatsApp Telegram Viber Copy Link" at bounding box center [648, 335] width 1296 height 670
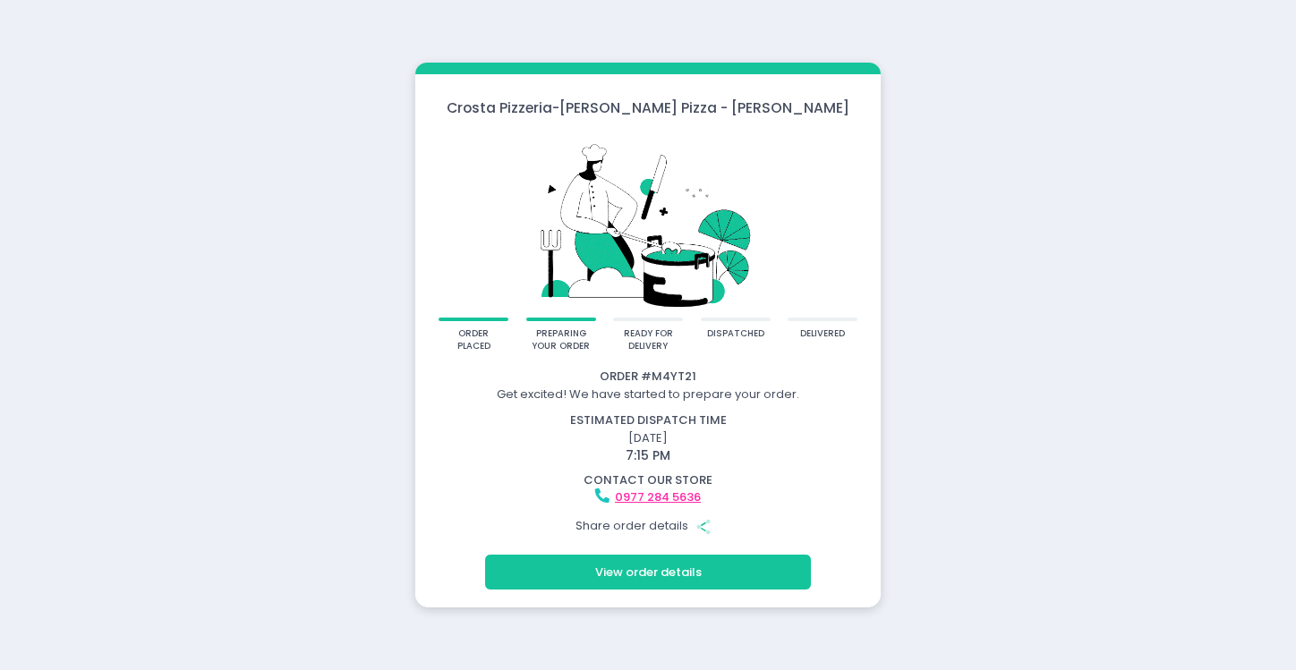
click at [785, 559] on button "View order details" at bounding box center [648, 572] width 326 height 34
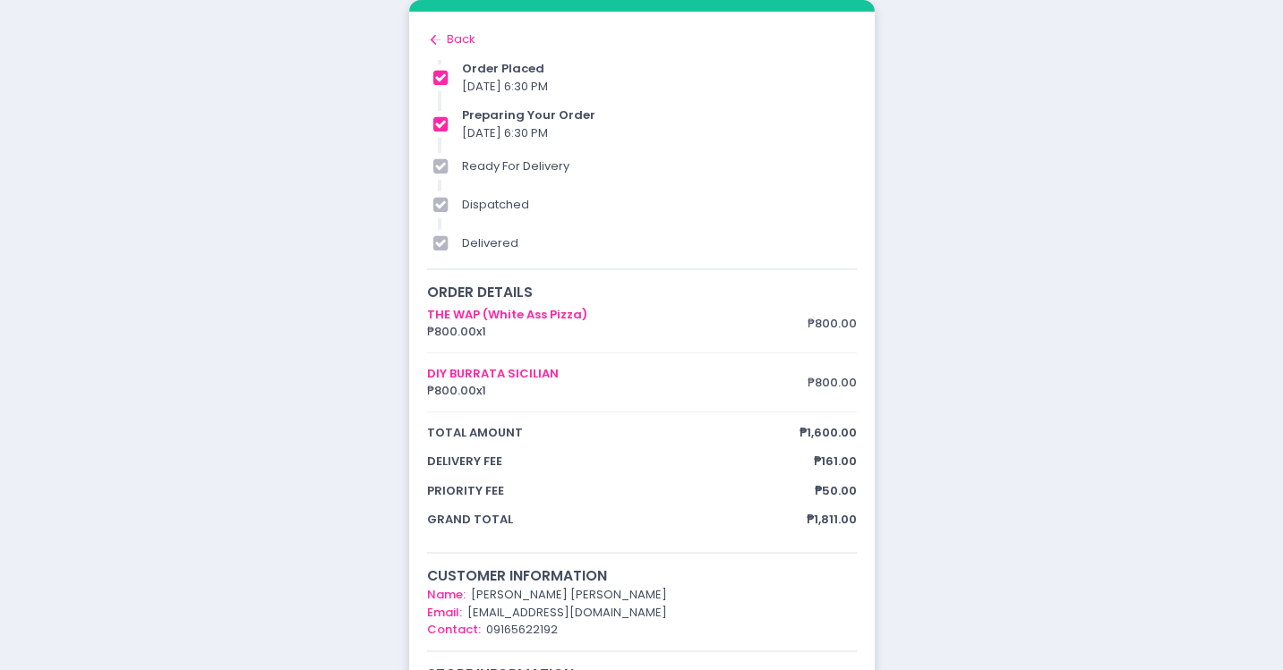
click at [439, 37] on icon "Back to home Created with Sketch." at bounding box center [436, 40] width 18 height 18
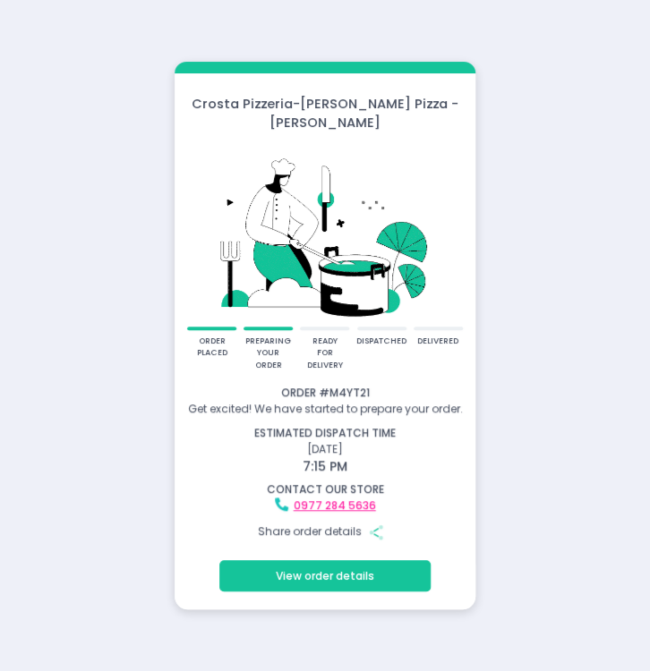
click at [605, 441] on div "Crosta Pizzeria - Crosta Pizza - Salcedo order placed preparing your order read…" at bounding box center [325, 335] width 650 height 671
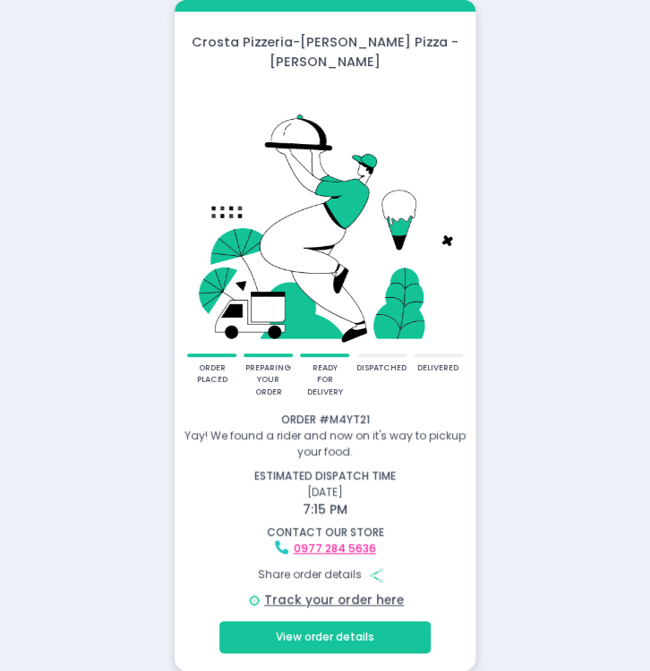
drag, startPoint x: 557, startPoint y: 534, endPoint x: 494, endPoint y: 563, distance: 68.9
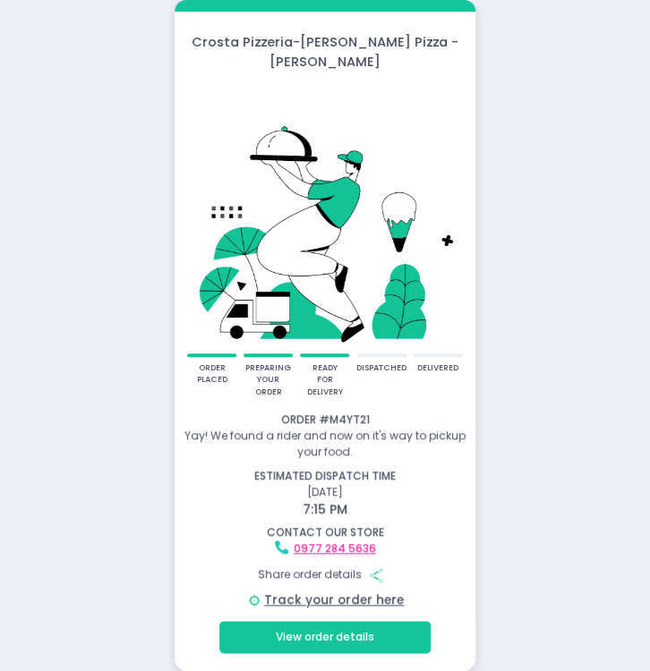
click at [559, 534] on div "Crosta Pizzeria - Crosta Pizza - Salcedo order placed preparing your order read…" at bounding box center [325, 335] width 650 height 671
